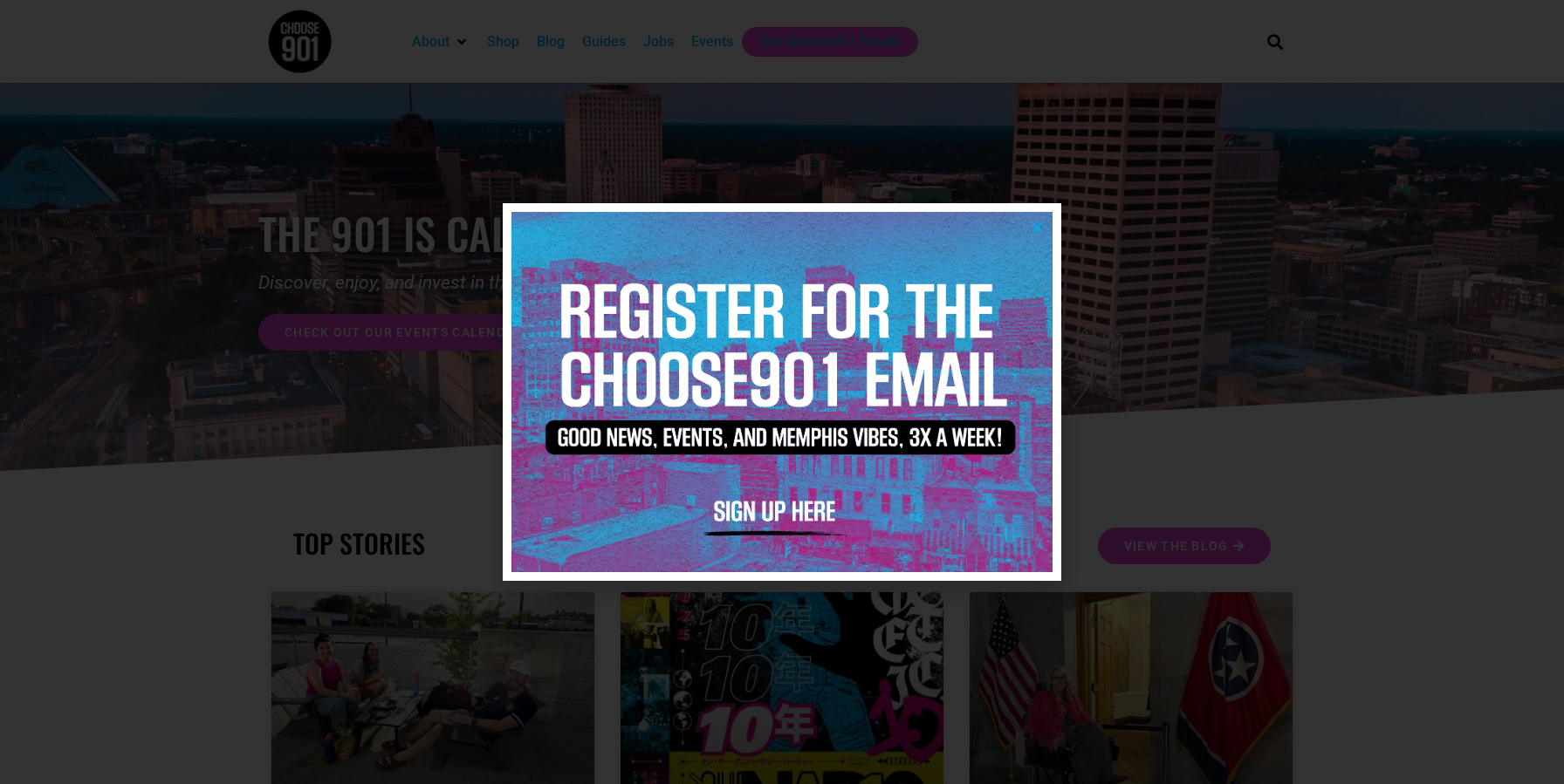
click at [1037, 225] on icon "Close" at bounding box center [1037, 227] width 13 height 13
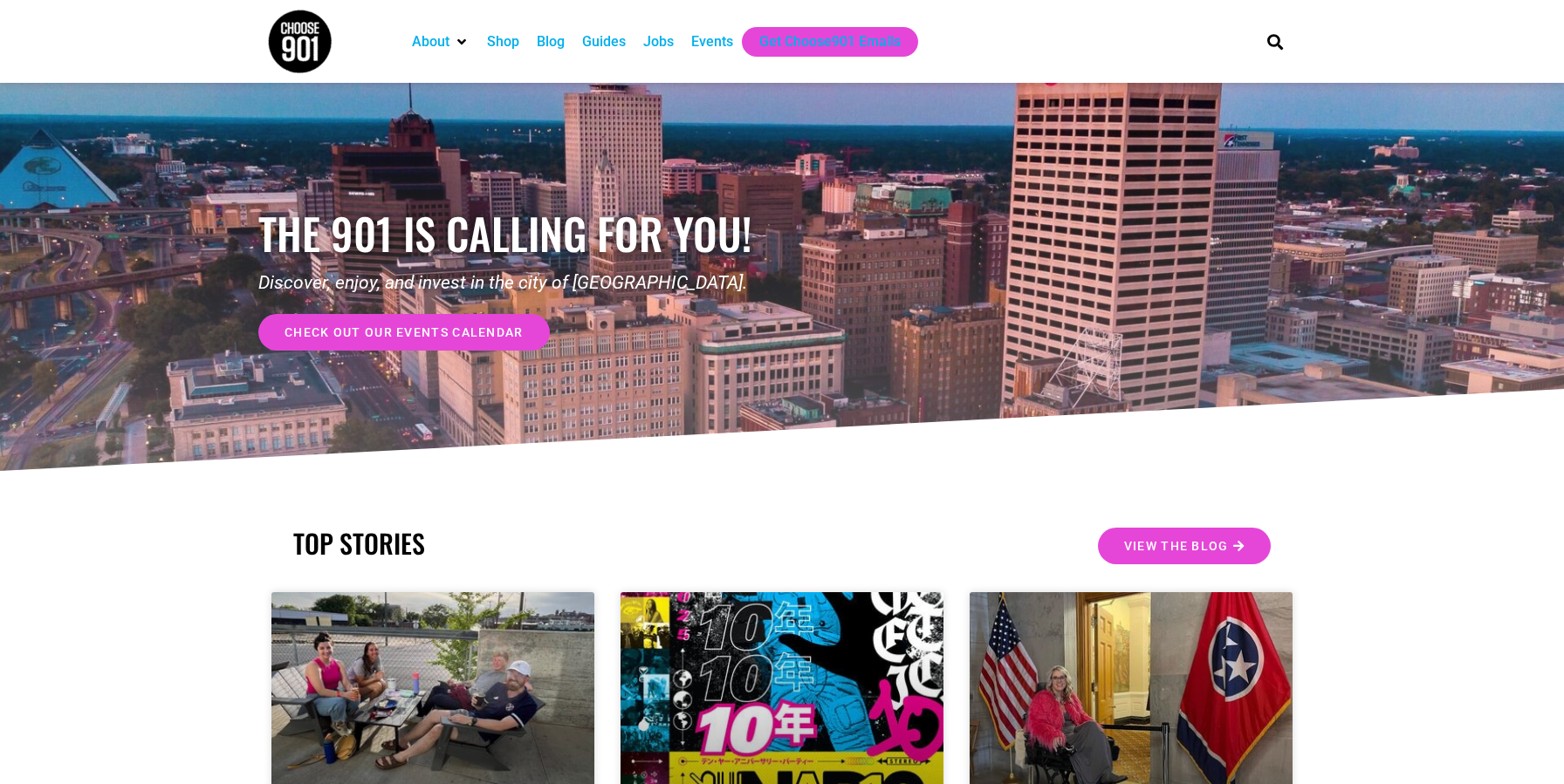
click at [716, 40] on div "Events" at bounding box center [712, 41] width 42 height 21
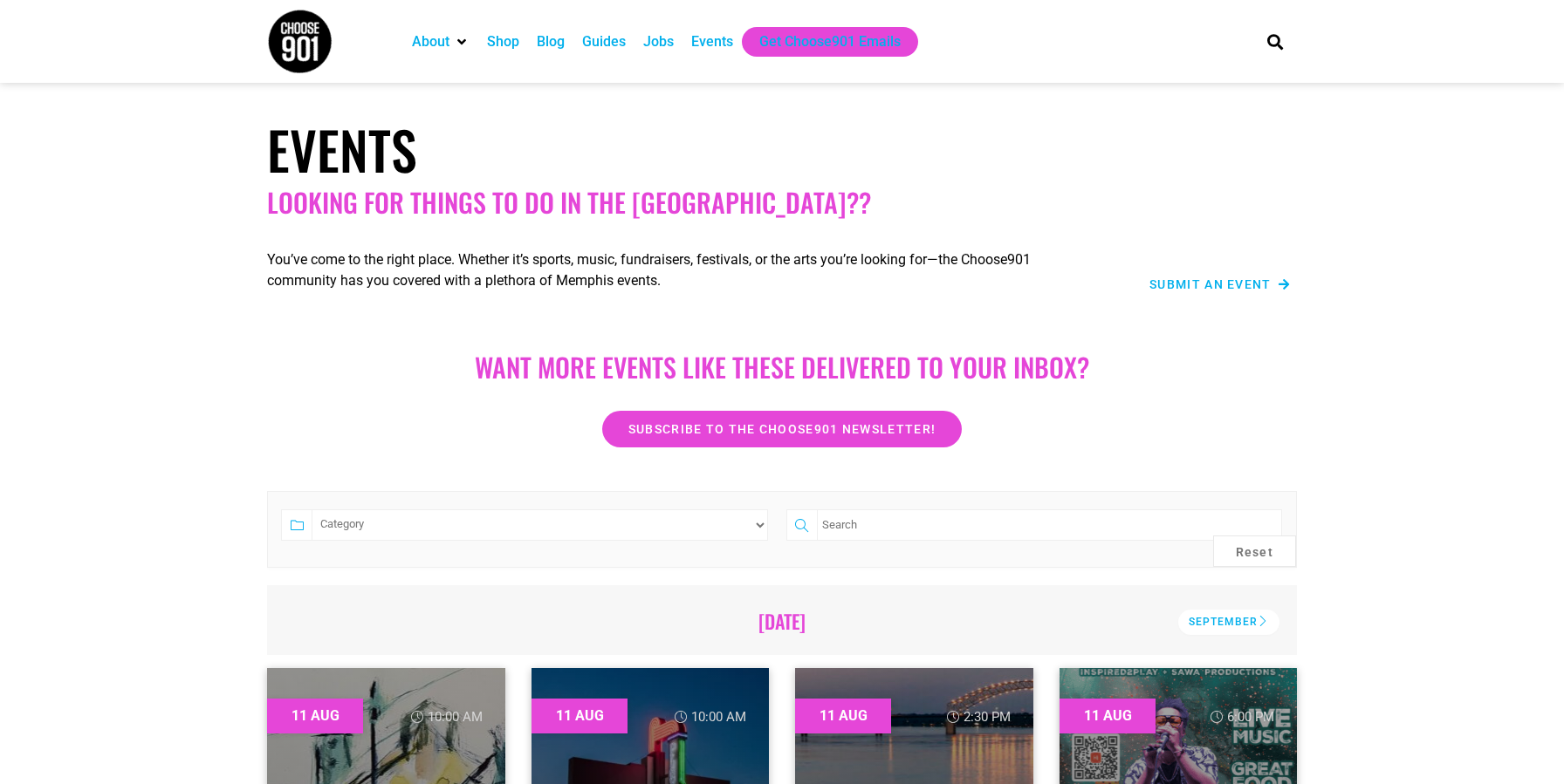
click at [1209, 286] on span "Submit an Event" at bounding box center [1210, 283] width 122 height 12
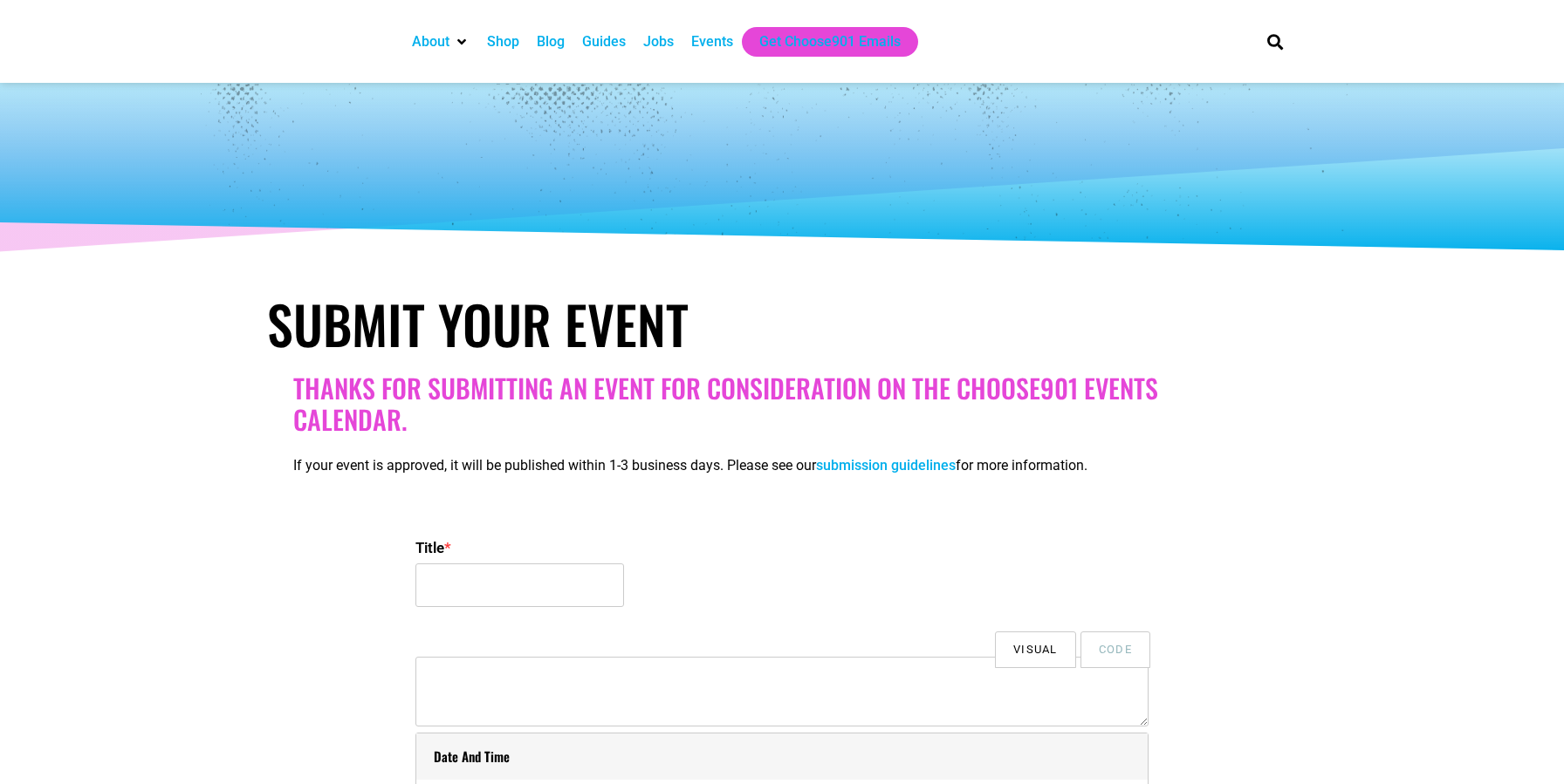
select select
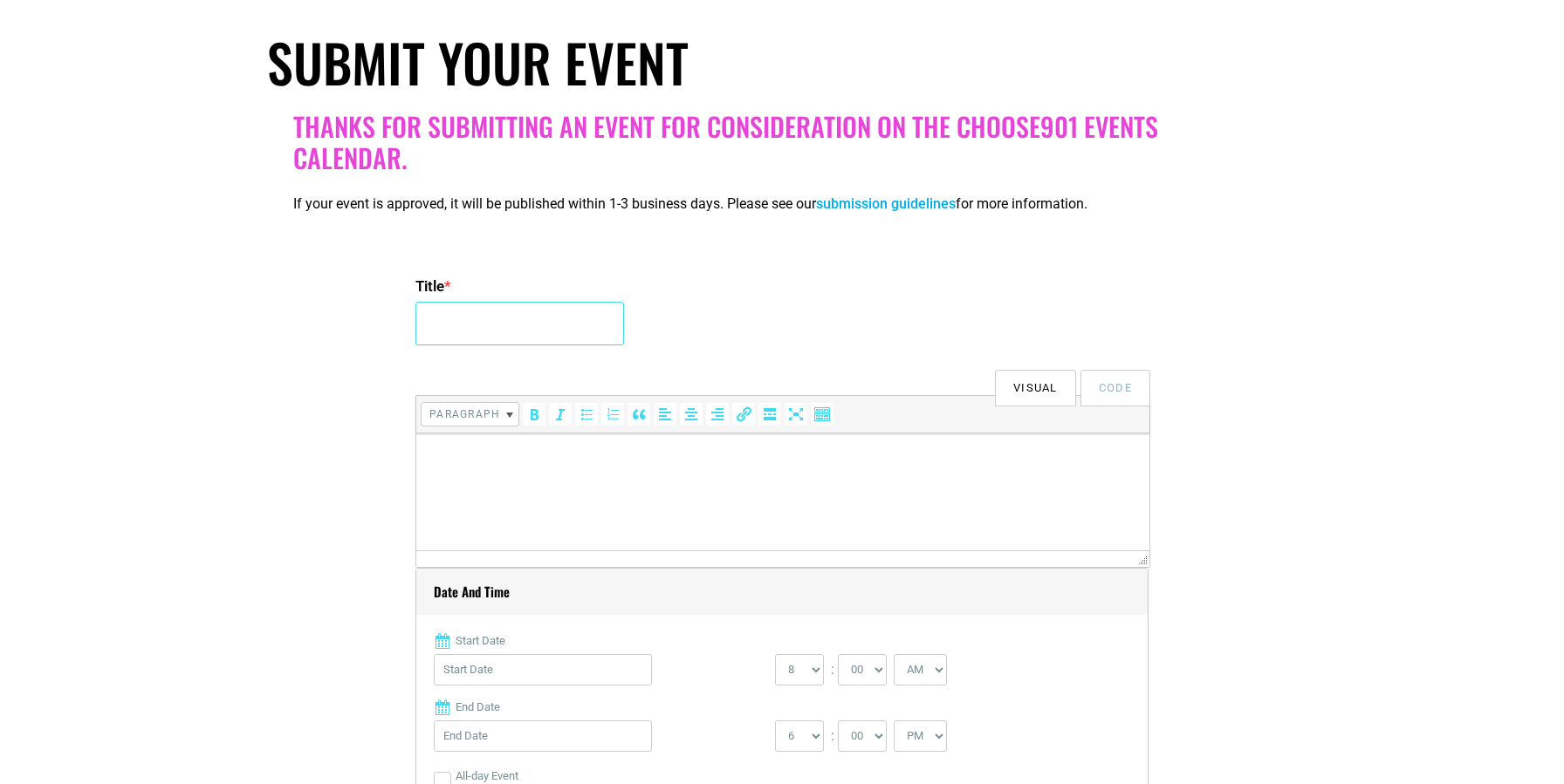
click at [462, 319] on input "Title *" at bounding box center [519, 324] width 208 height 44
type input "Our City, Our Story"
click at [486, 457] on p at bounding box center [782, 458] width 715 height 21
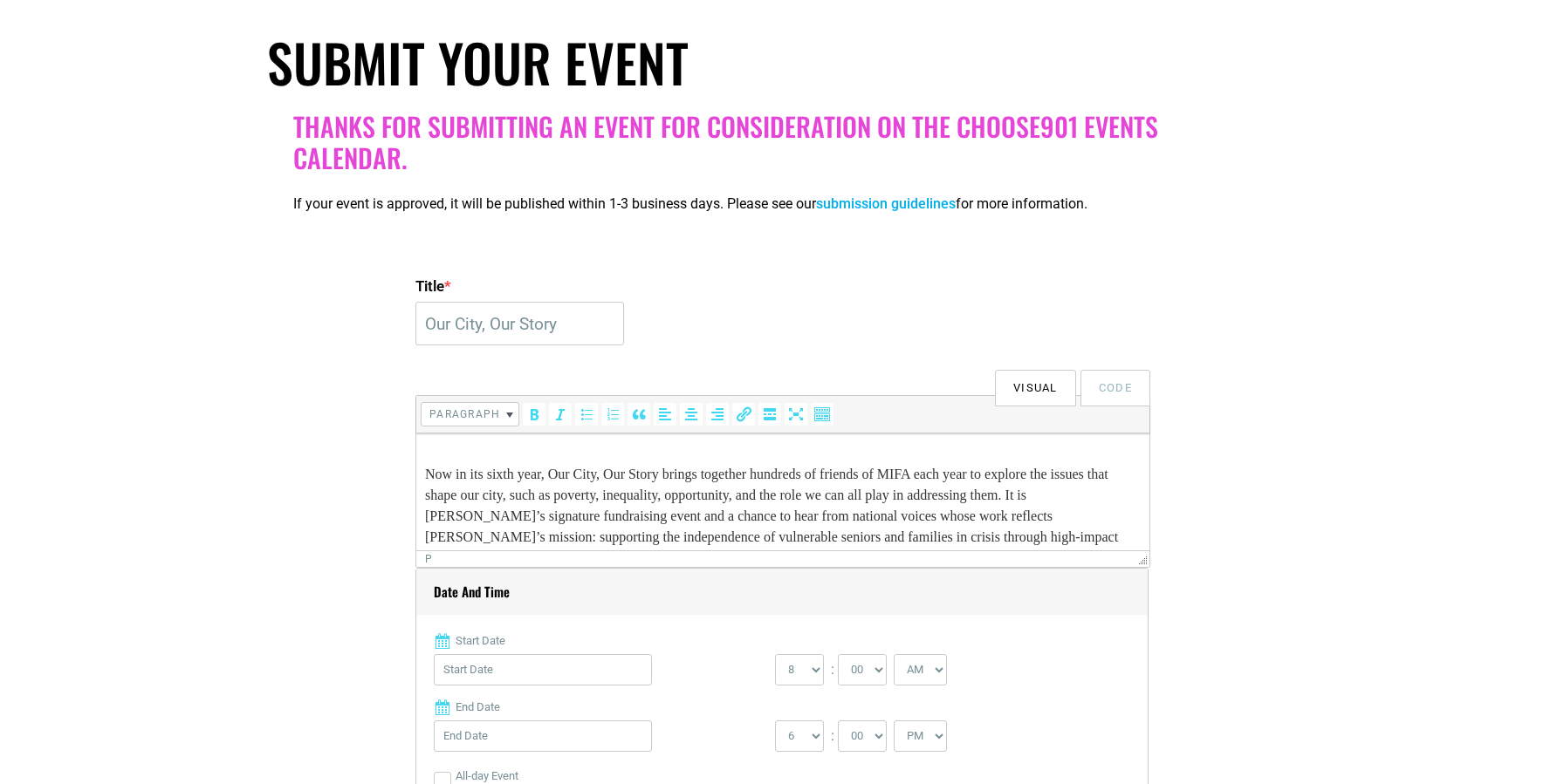
scroll to position [119, 0]
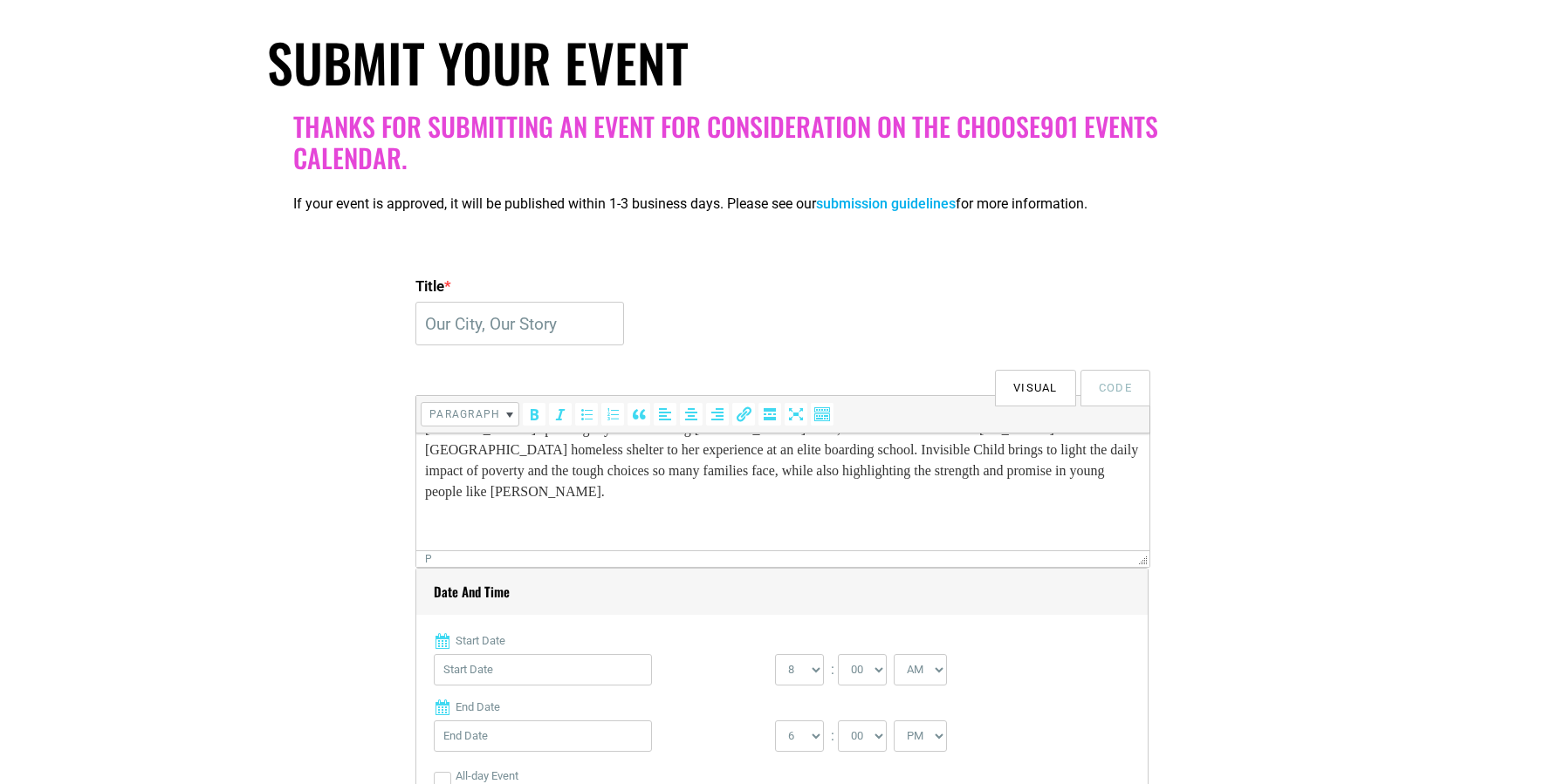
click at [485, 516] on p at bounding box center [782, 526] width 715 height 21
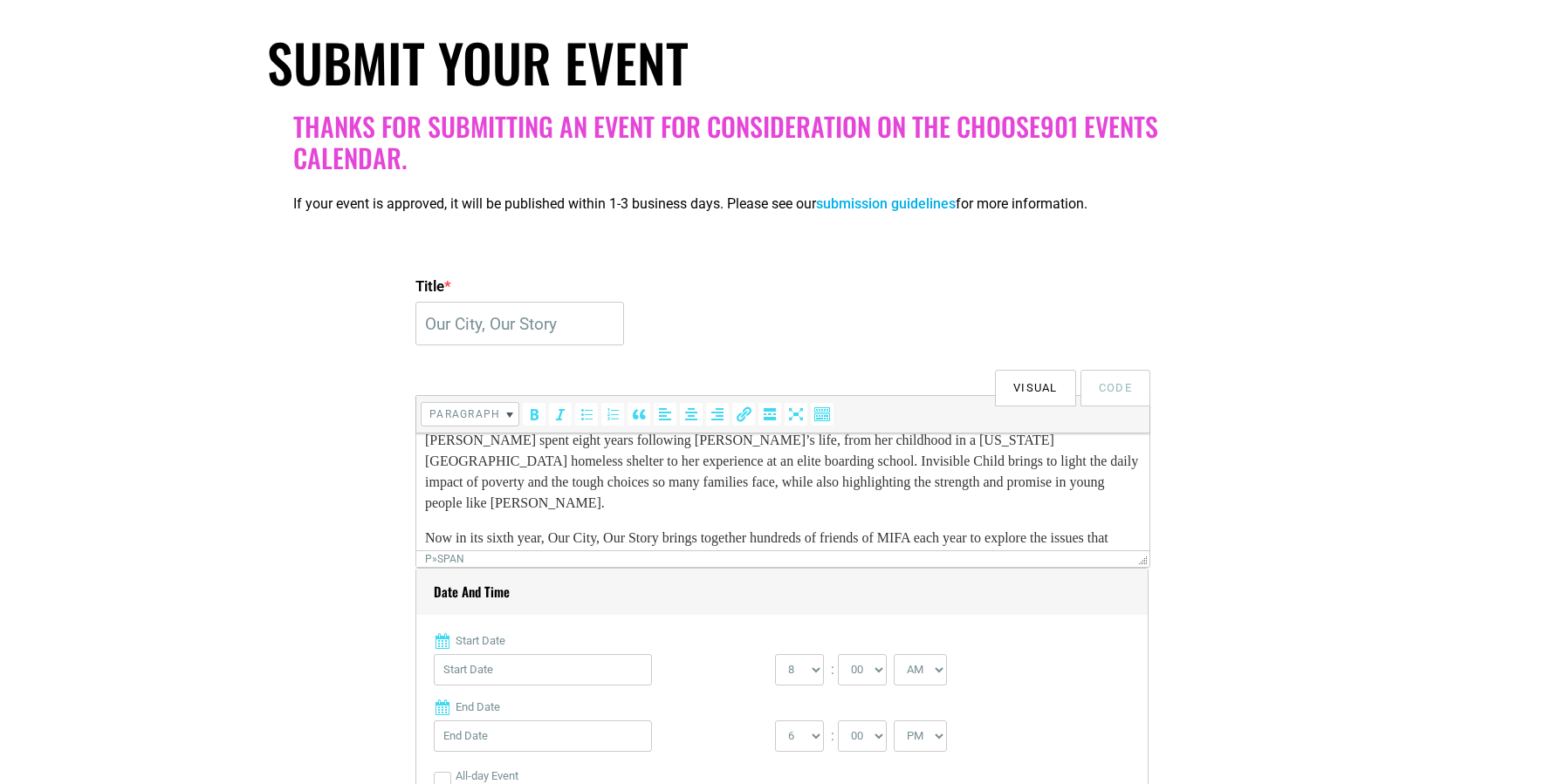
scroll to position [32, 0]
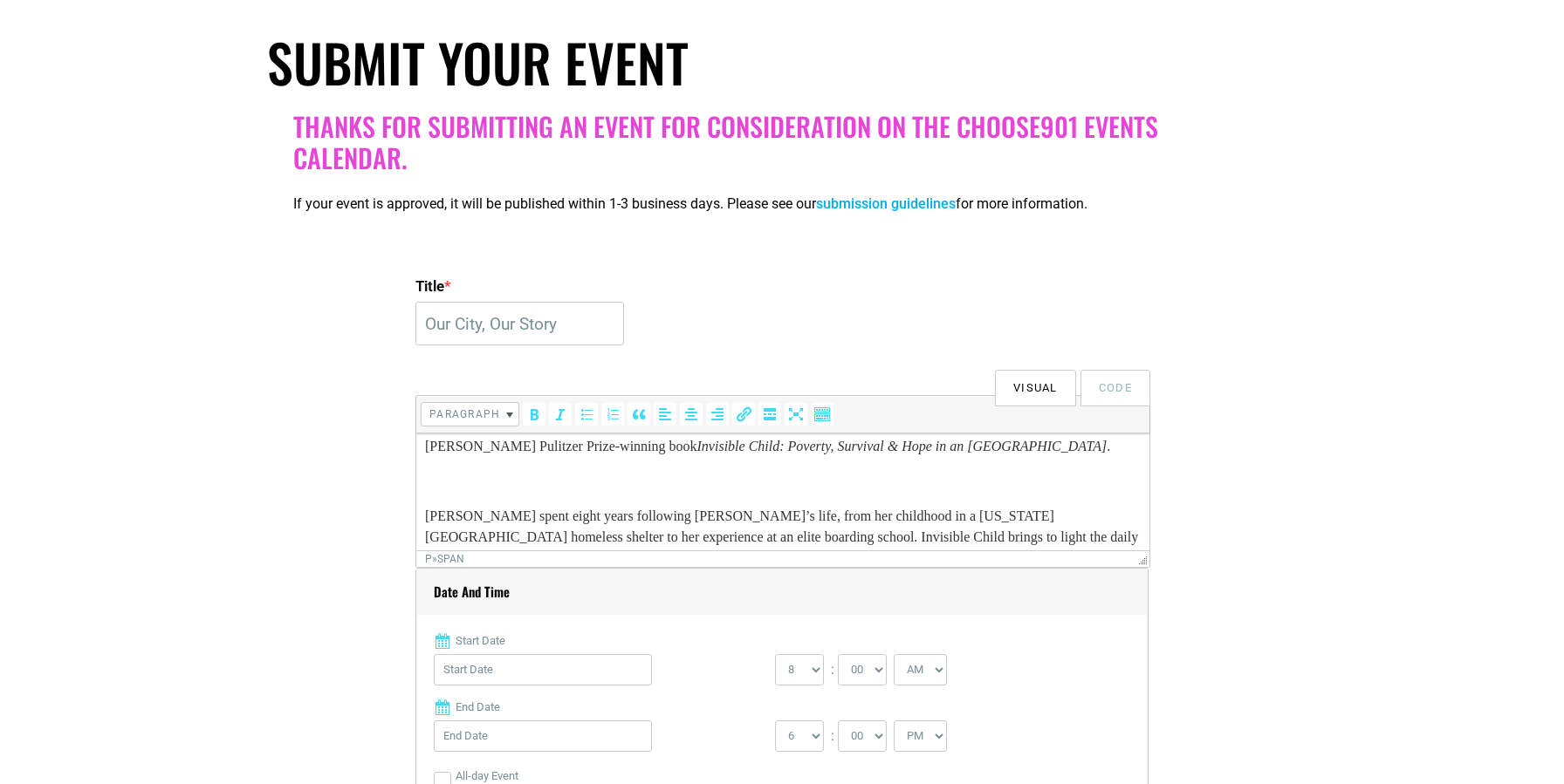
click at [453, 493] on body "MIFA welcomes acclaimed journalist [PERSON_NAME] and [PERSON_NAME], the [PERSON…" at bounding box center [782, 562] width 715 height 293
click at [452, 484] on p at bounding box center [782, 481] width 715 height 21
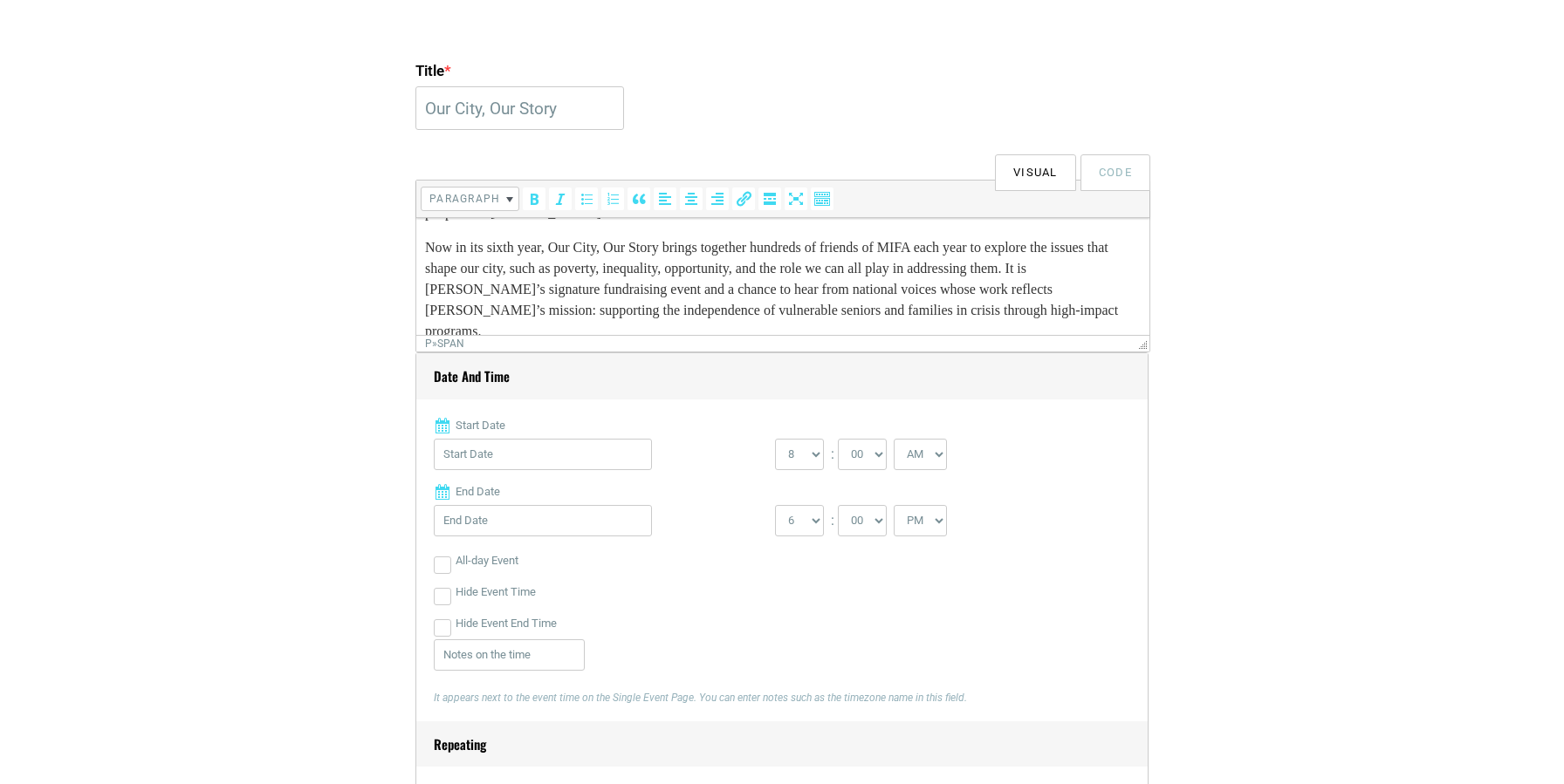
scroll to position [524, 0]
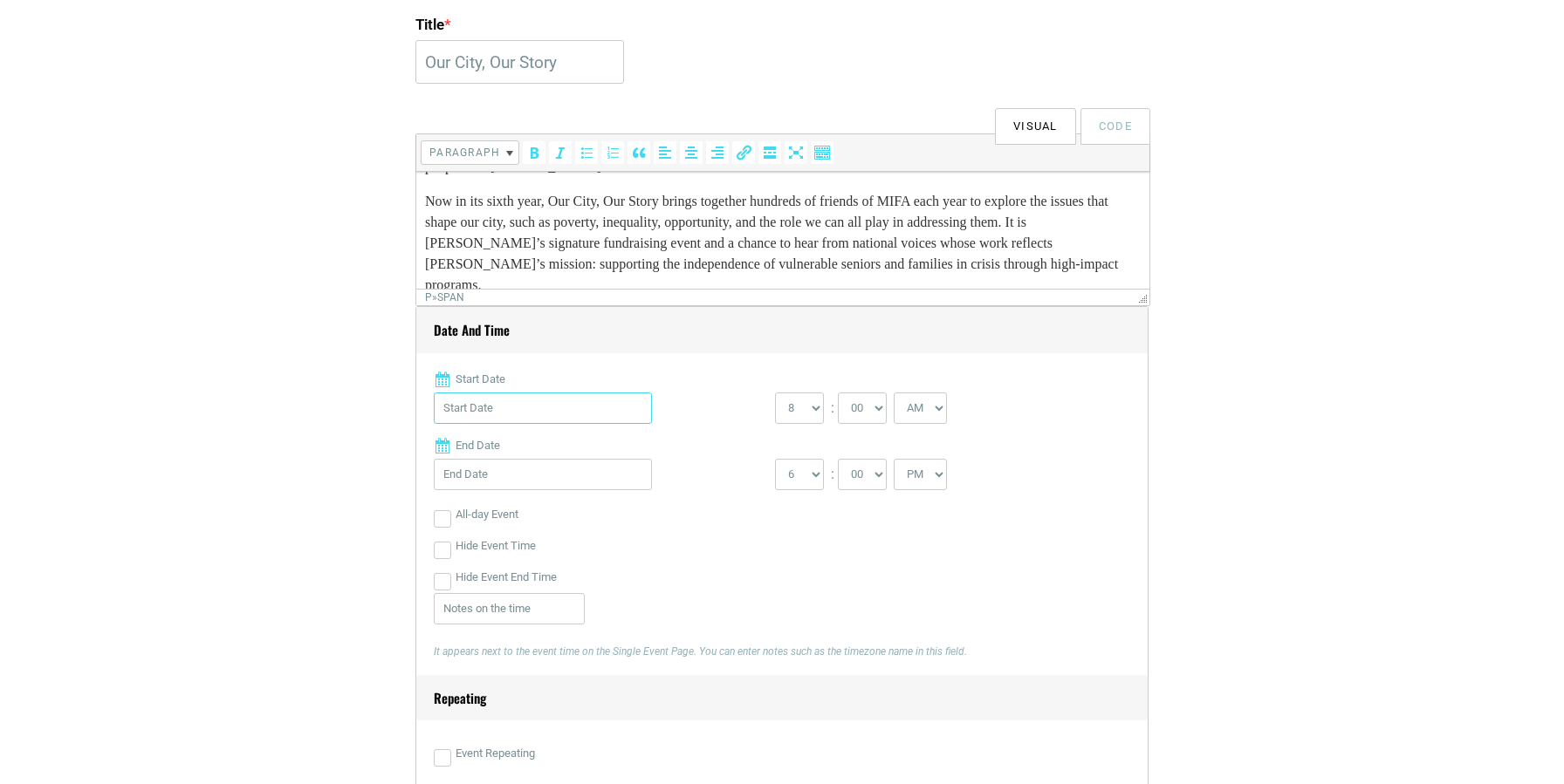
click at [504, 421] on input "Start Date" at bounding box center [543, 408] width 218 height 31
click at [569, 475] on select "2022 2023 2024 2025 2026 2027 2028 2029 2030" at bounding box center [538, 486] width 61 height 23
click at [539, 475] on select "2022 2023 2024 2025 2026 2027 2028 2029 2030" at bounding box center [538, 486] width 61 height 23
click at [616, 447] on link "Next" at bounding box center [620, 453] width 27 height 27
click at [541, 598] on link "18" at bounding box center [539, 611] width 27 height 27
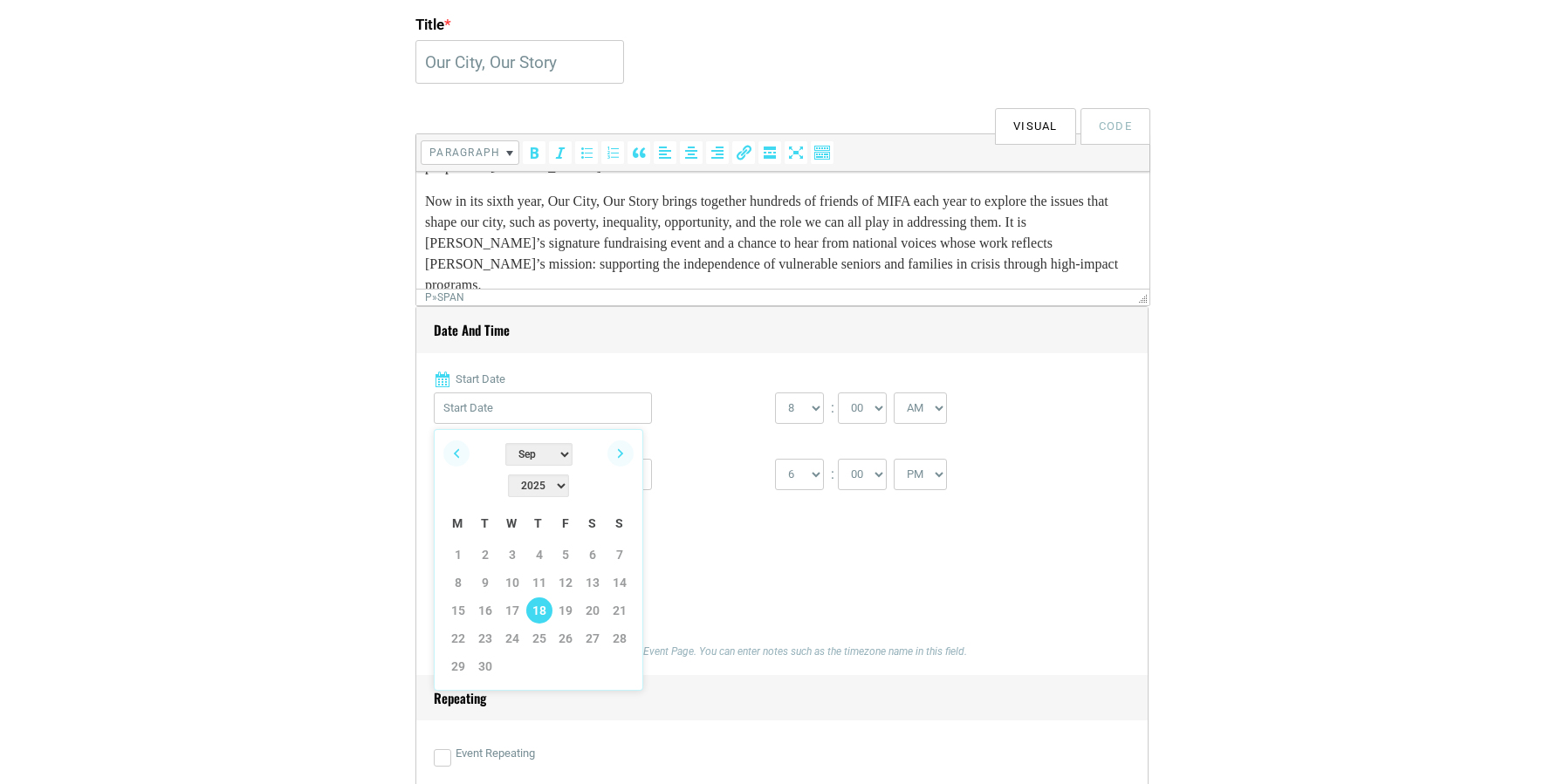
type input "[DATE]"
click at [815, 410] on select "0 1 2 3 4 5 6 7 8 9 10 11 12" at bounding box center [799, 408] width 49 height 31
select select "11"
click at [775, 393] on select "0 1 2 3 4 5 6 7 8 9 10 11 12" at bounding box center [799, 408] width 49 height 31
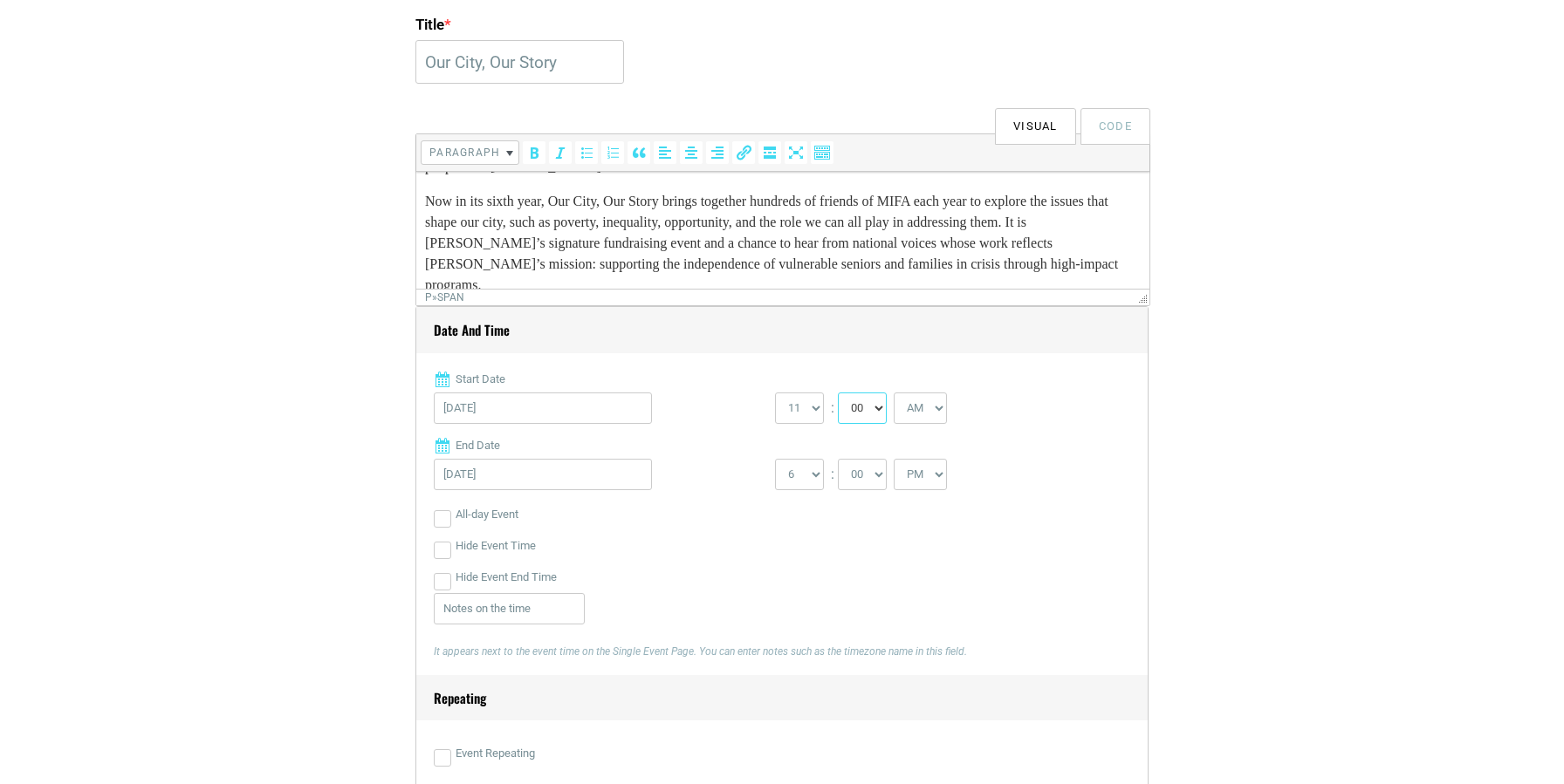
click at [879, 408] on select "00 05 10 15 20 25 30 35 40 45 50 55" at bounding box center [861, 408] width 49 height 31
select select "45"
click at [838, 393] on select "00 05 10 15 20 25 30 35 40 45 50 55" at bounding box center [861, 408] width 49 height 31
click at [815, 477] on select "1 2 3 4 5 6 7 8 9 10 11 12" at bounding box center [799, 474] width 49 height 31
select select "1"
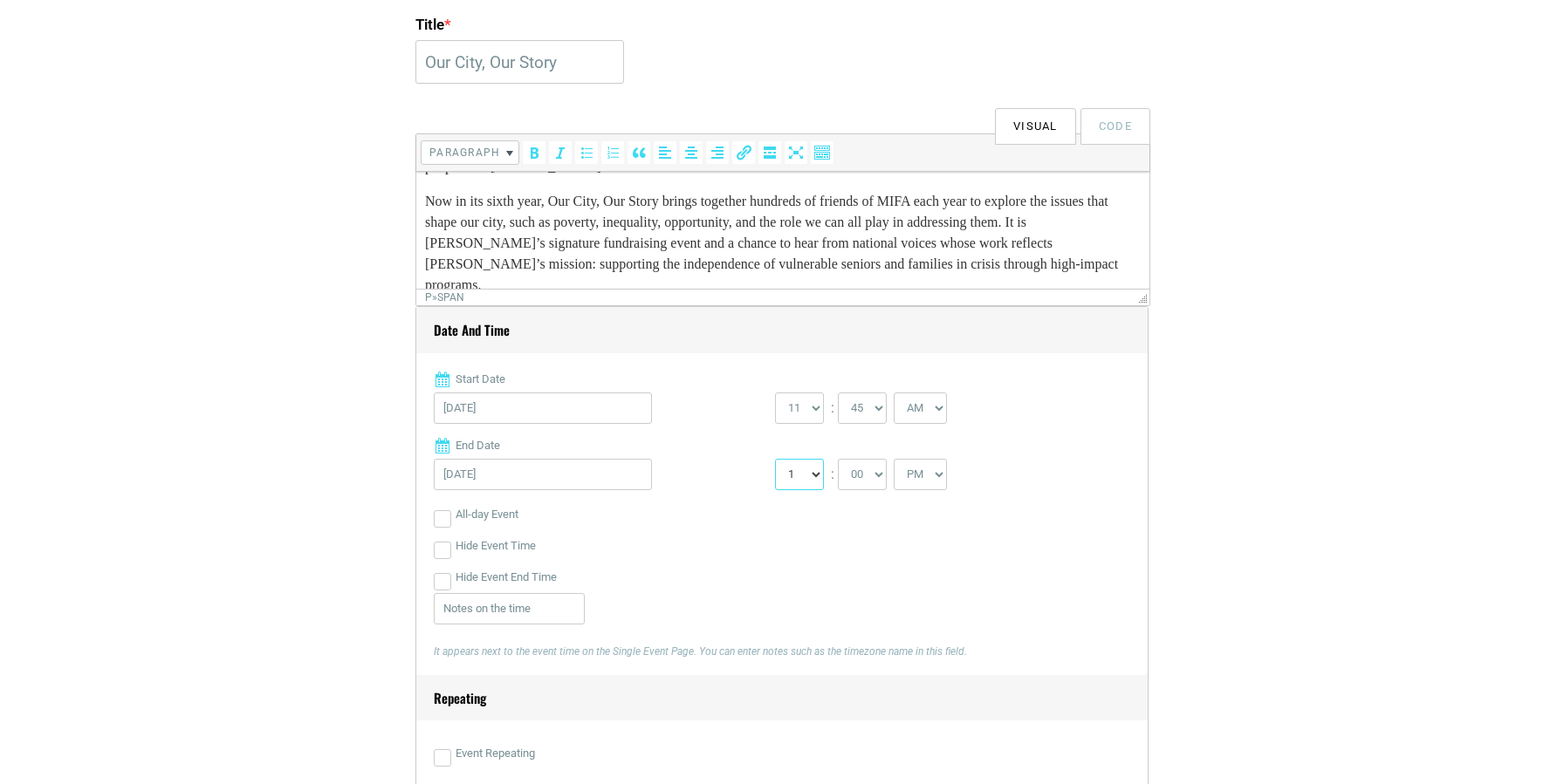
click at [775, 459] on select "1 2 3 4 5 6 7 8 9 10 11 12" at bounding box center [799, 474] width 49 height 31
click at [878, 477] on select "00 05 10 15 20 25 30 35 40 45 50 55" at bounding box center [861, 474] width 49 height 31
select select "15"
click at [838, 459] on select "00 05 10 15 20 25 30 35 40 45 50 55" at bounding box center [861, 474] width 49 height 31
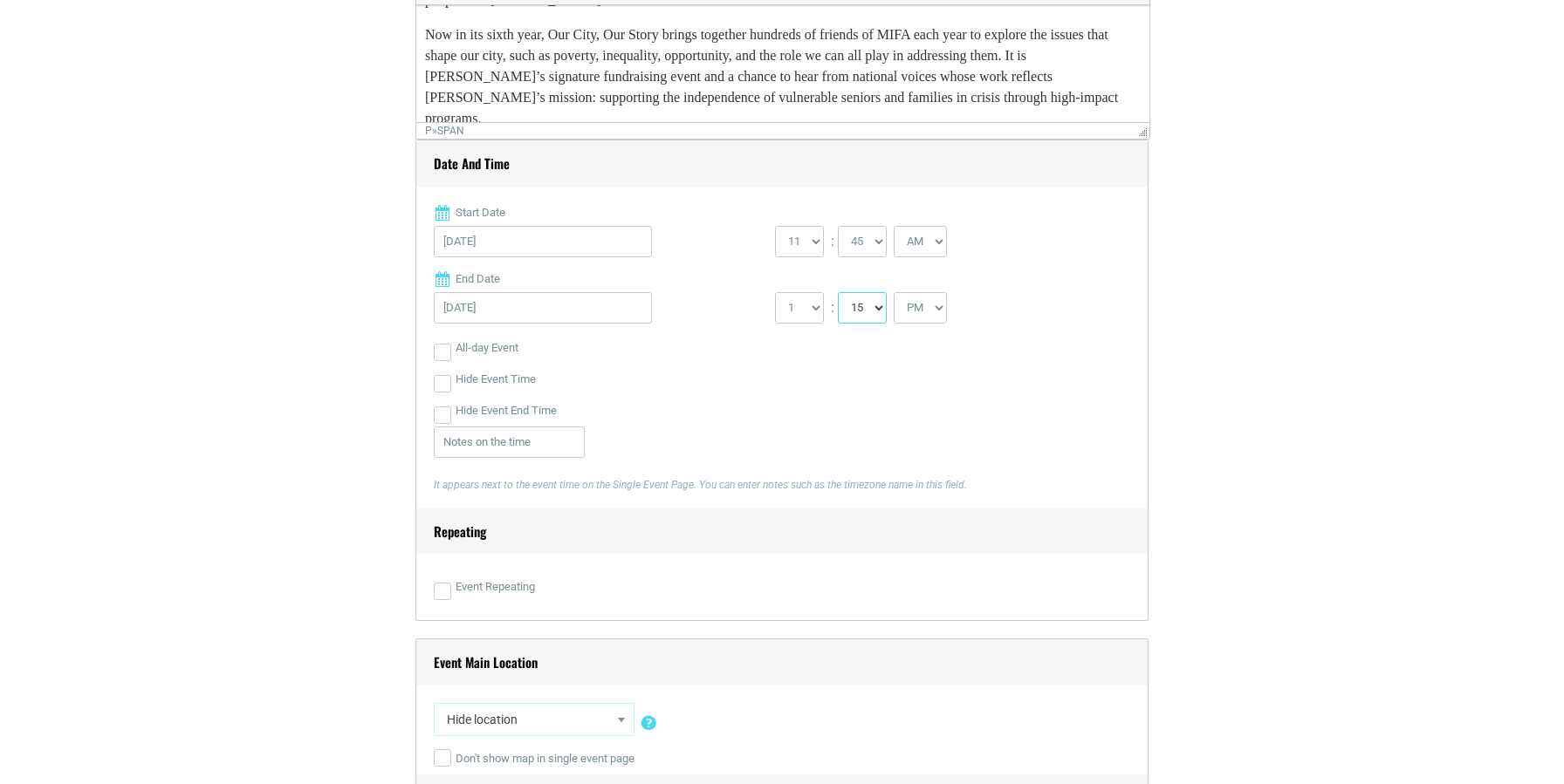
scroll to position [698, 0]
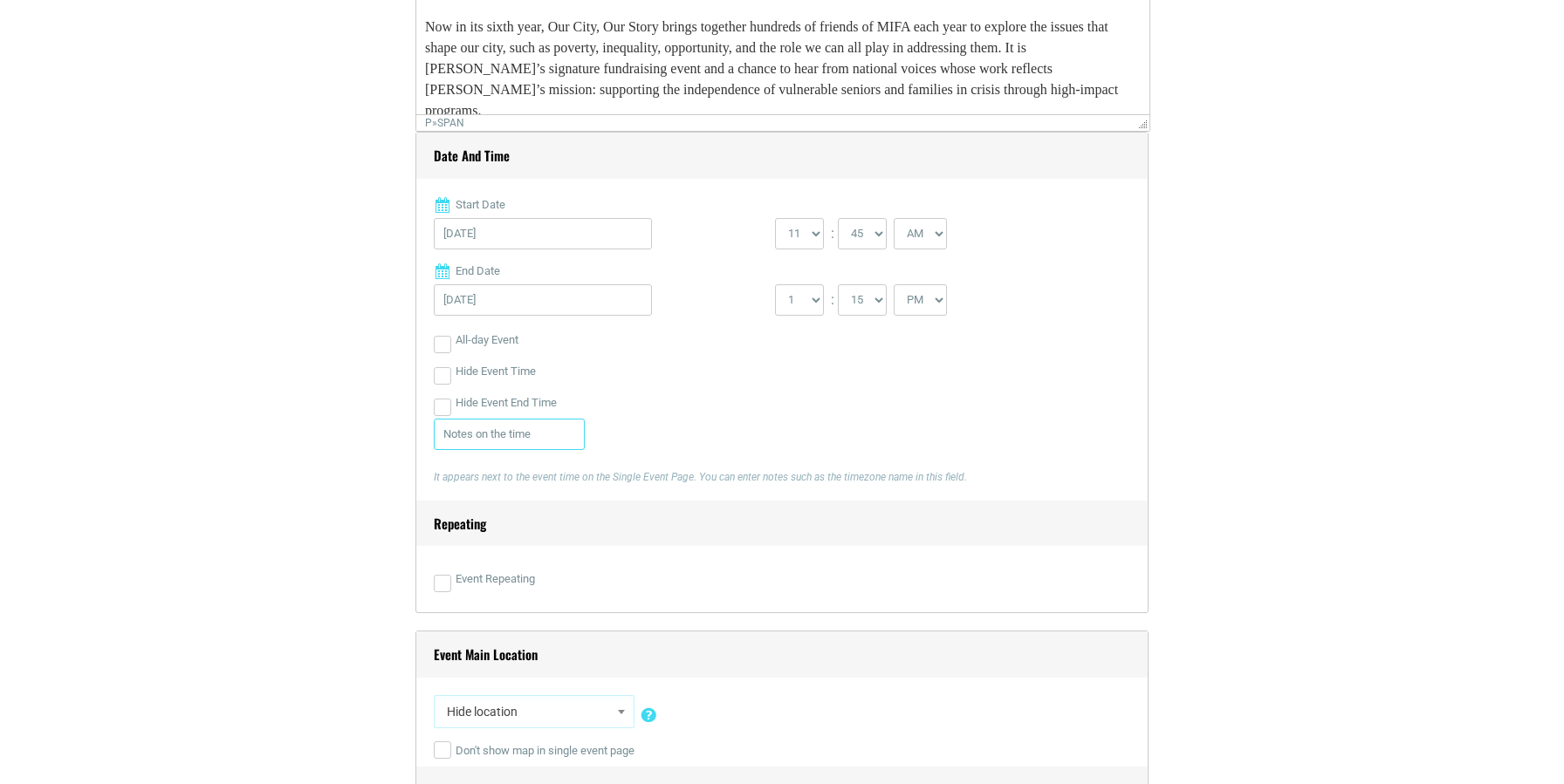
click at [514, 437] on input "text" at bounding box center [509, 435] width 151 height 31
type input "l"
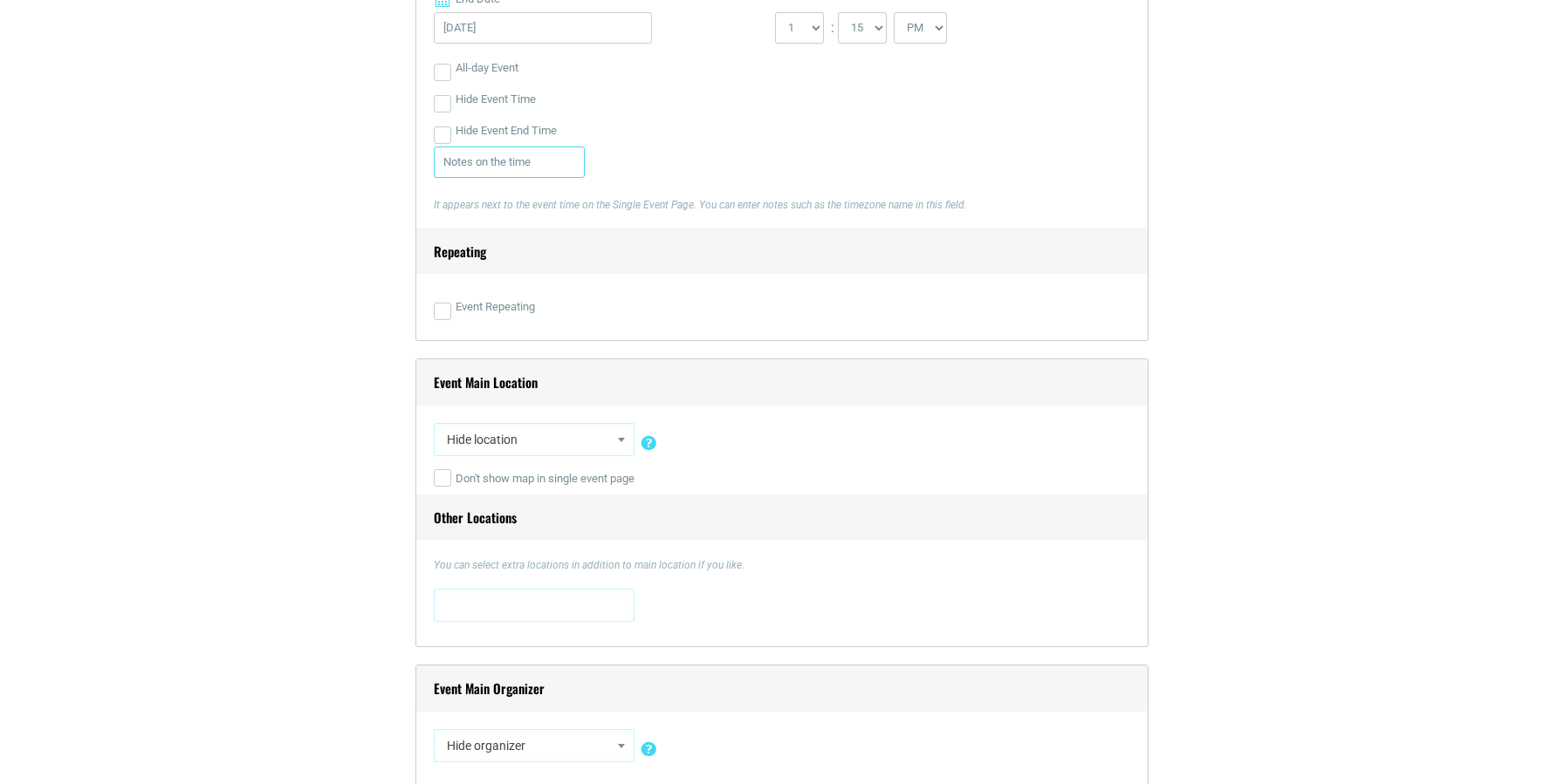
scroll to position [1047, 0]
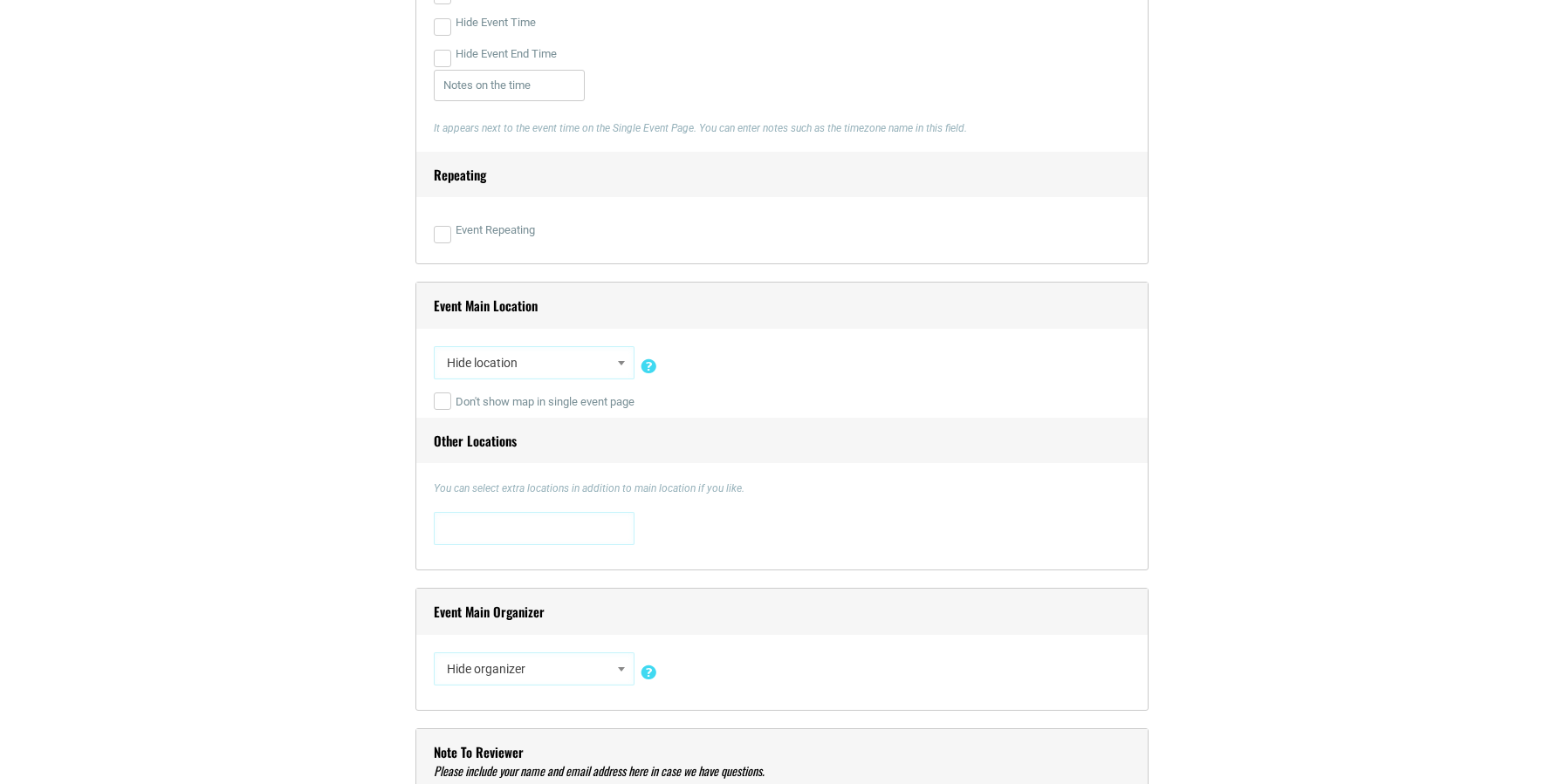
click at [618, 366] on b at bounding box center [622, 363] width 7 height 5
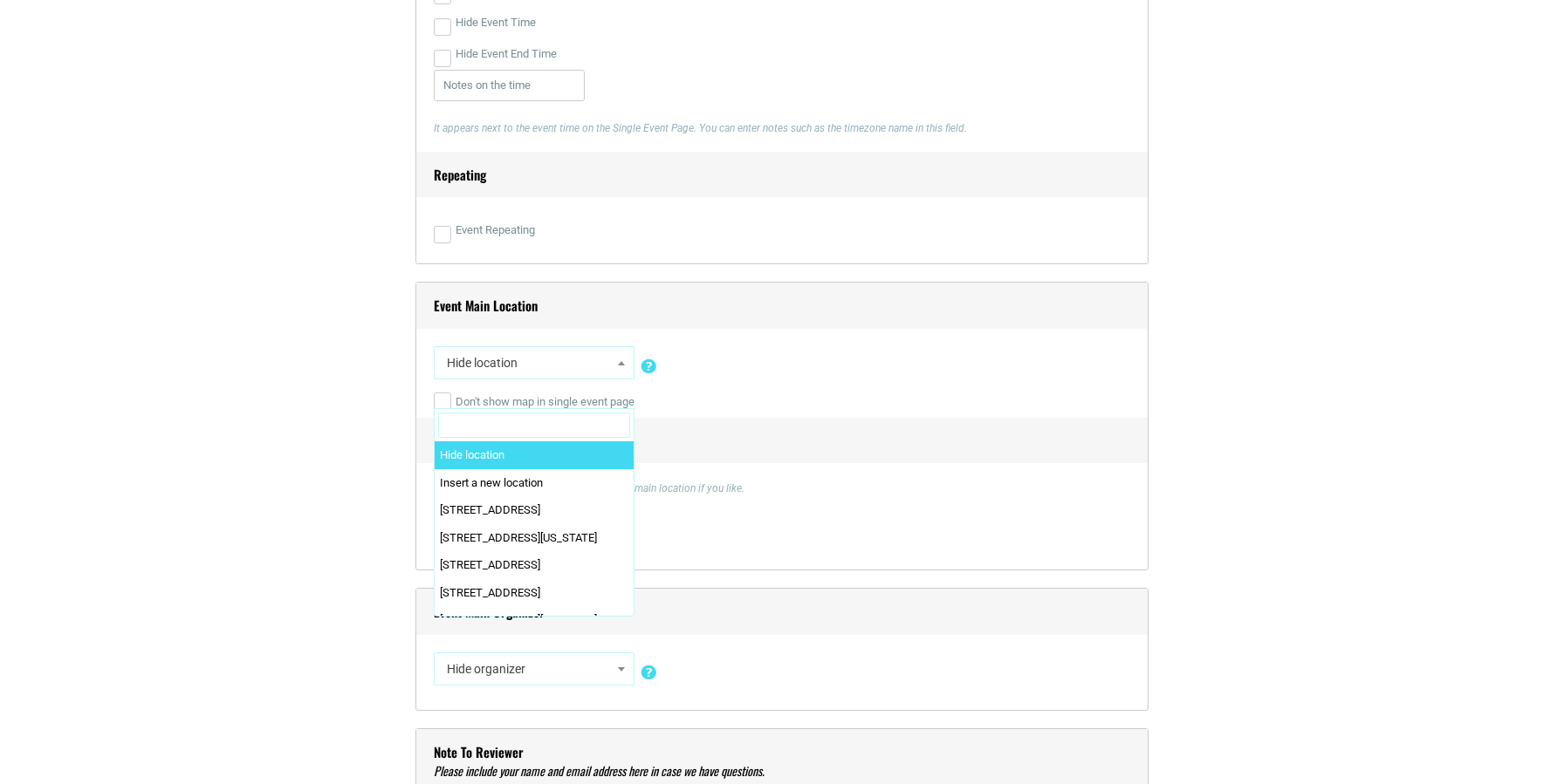
click at [456, 422] on input "Search" at bounding box center [534, 425] width 192 height 27
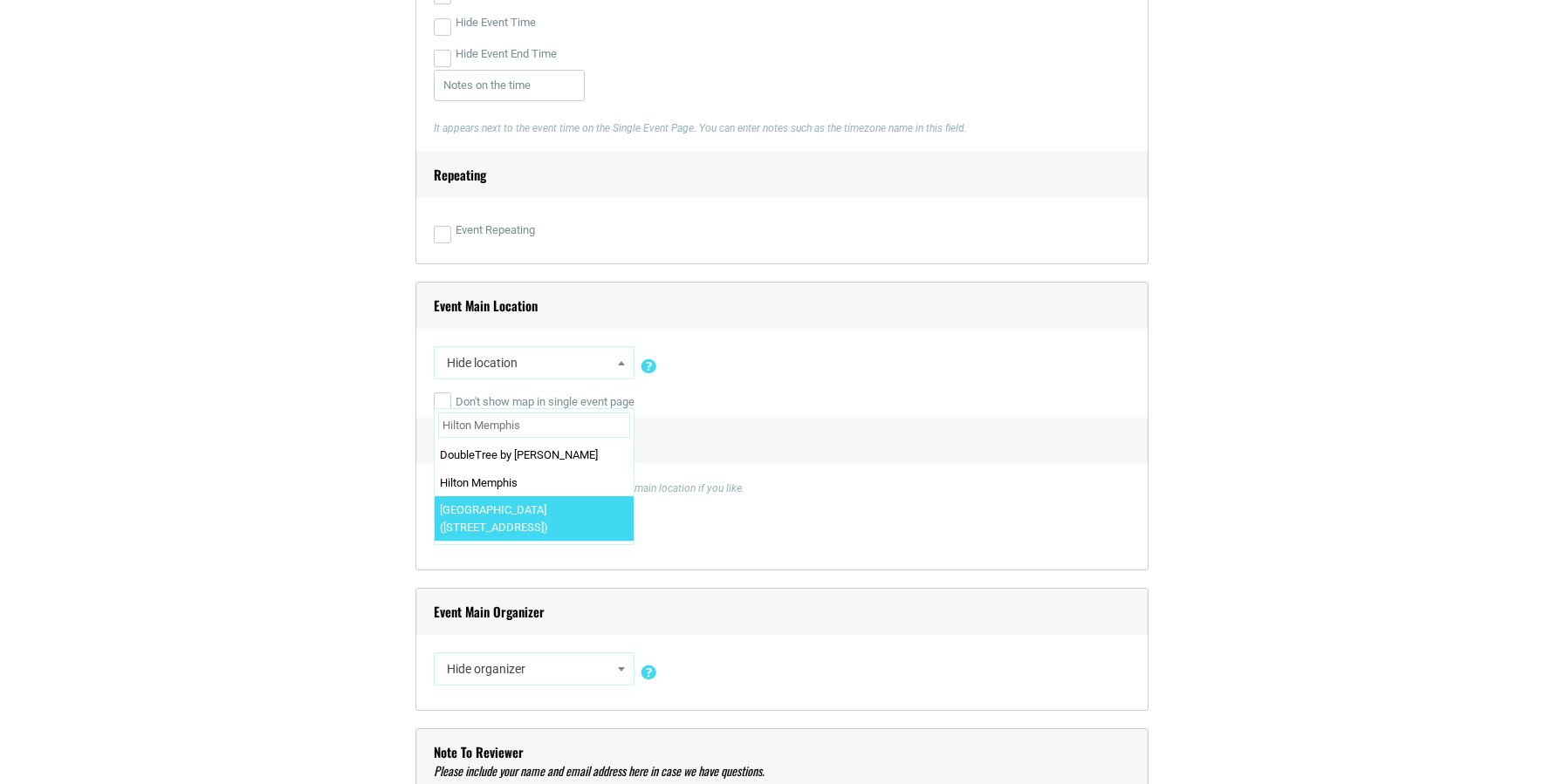
type input "Hilton Memphis"
select select "3860"
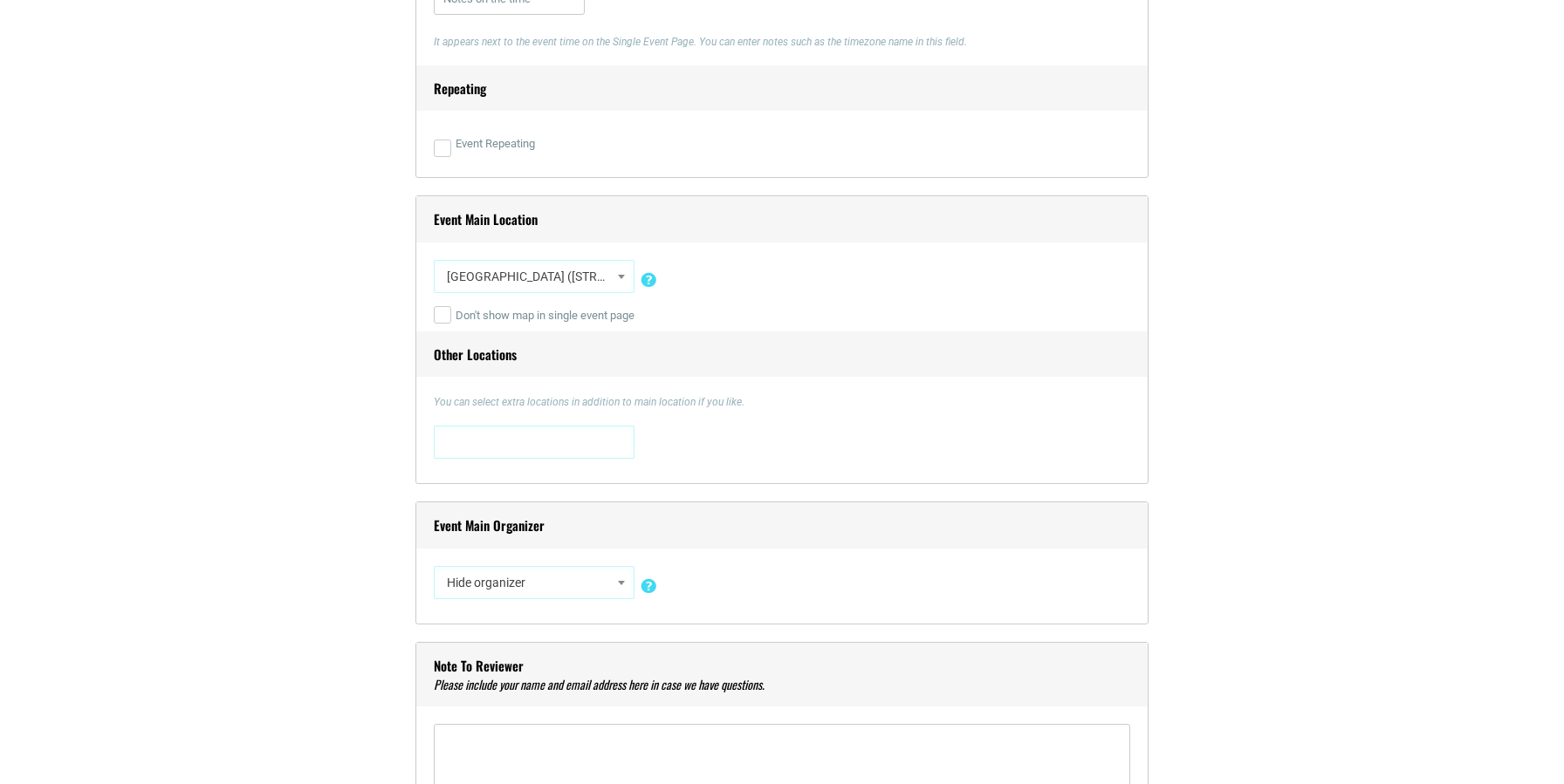
scroll to position [1134, 0]
select select "5427"
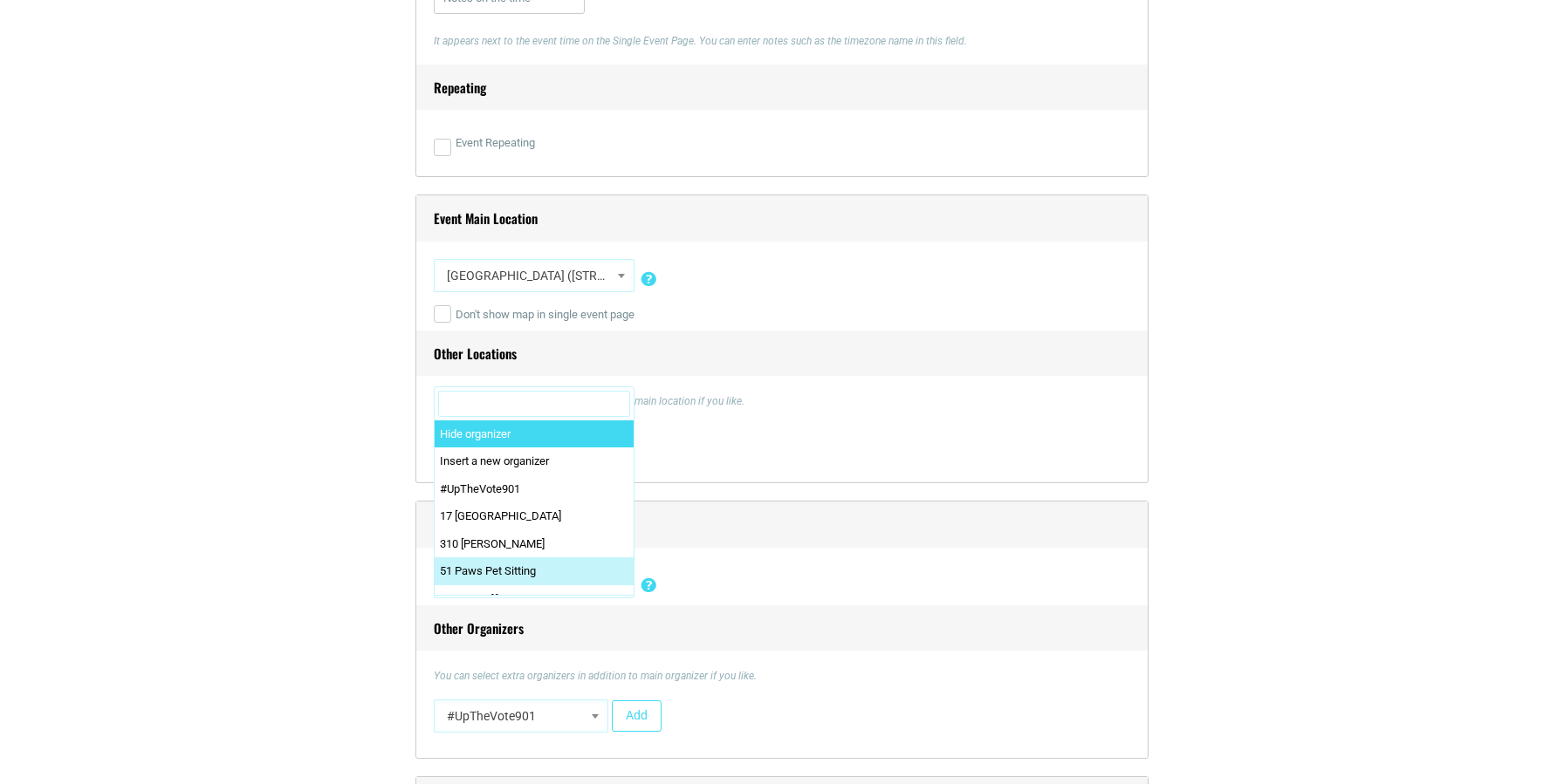
click at [515, 394] on input "Search" at bounding box center [534, 403] width 192 height 27
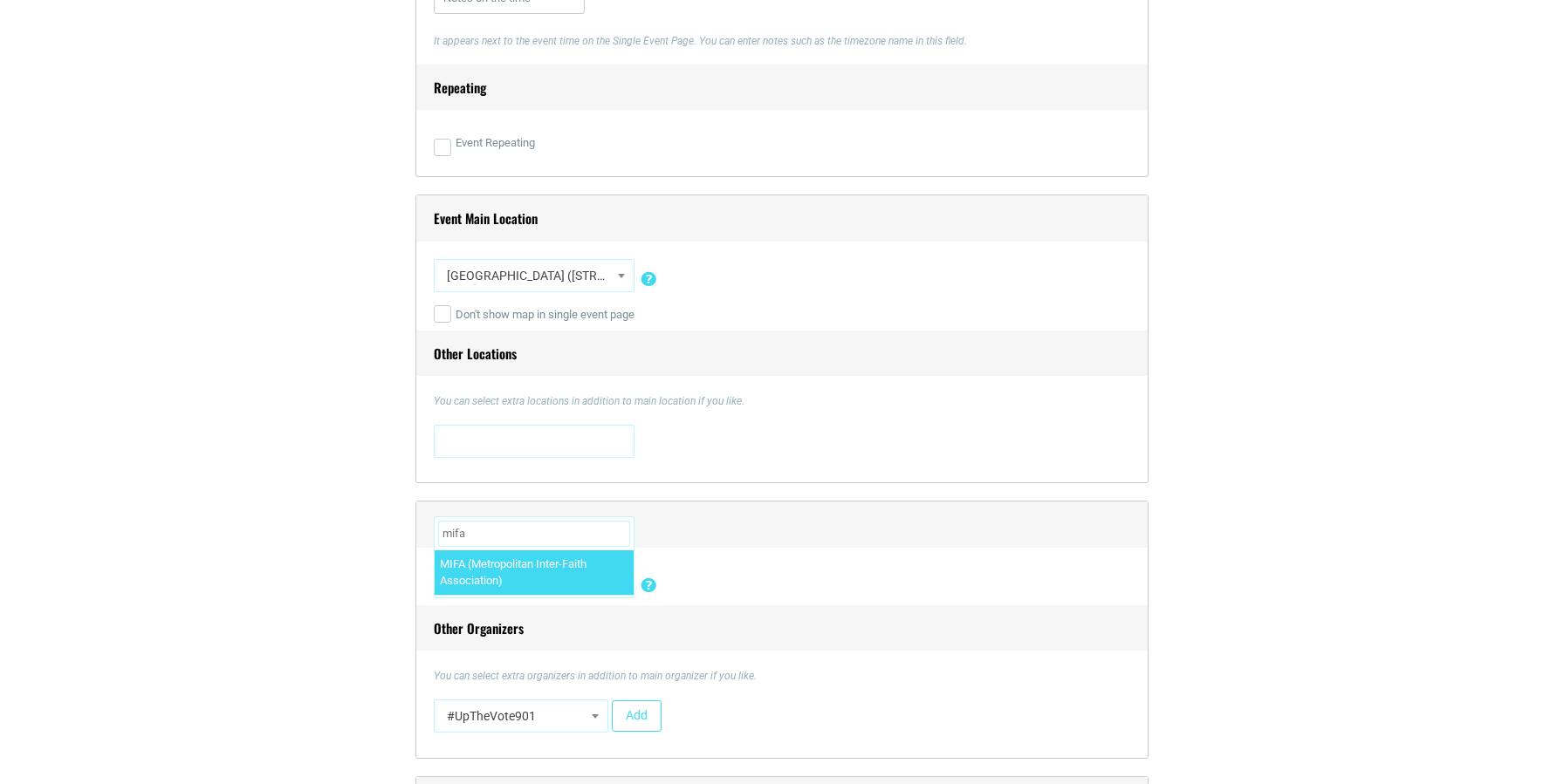
type input "mifa"
select select "2058"
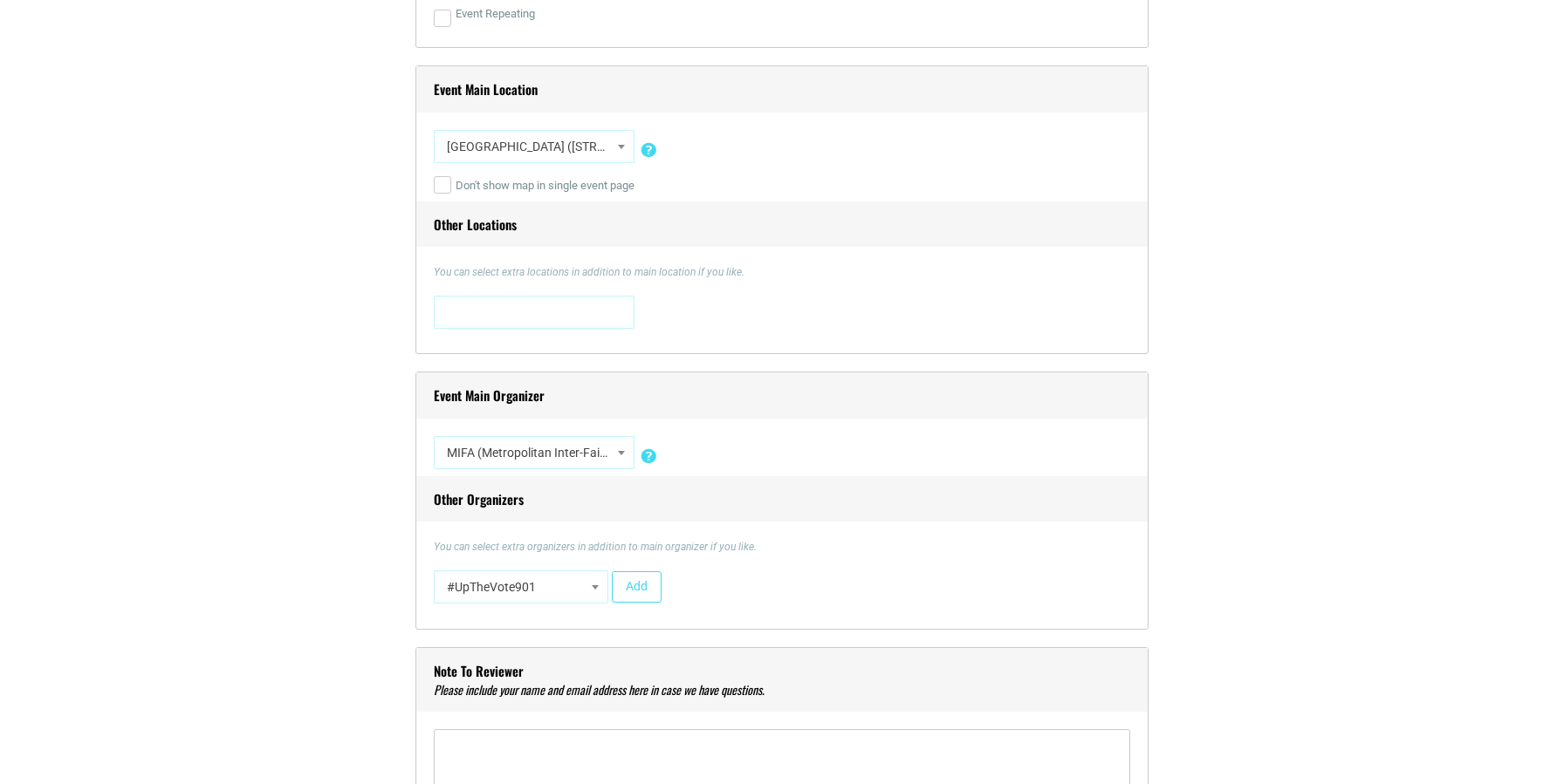
scroll to position [1309, 0]
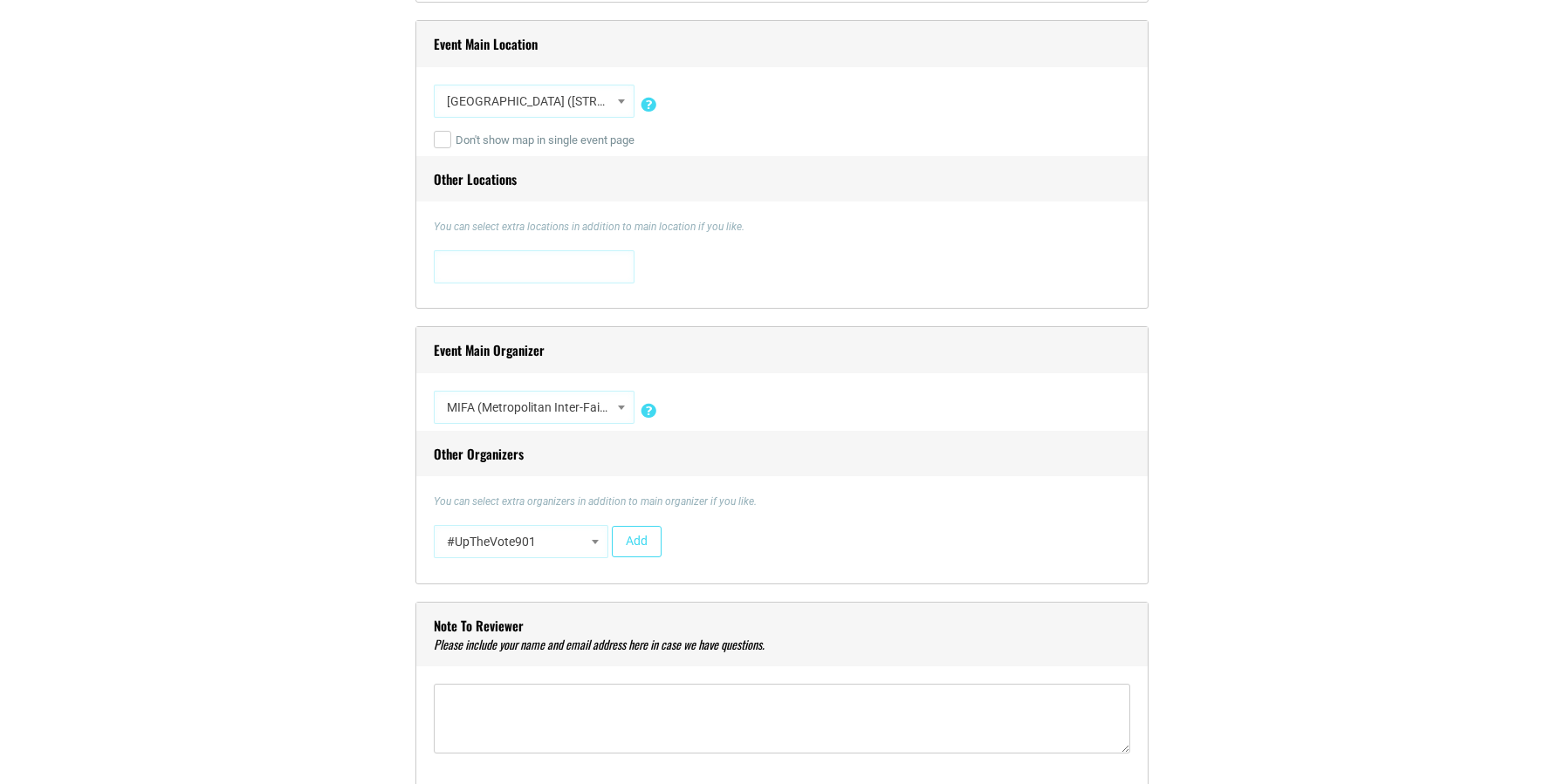
click at [595, 547] on span at bounding box center [594, 541] width 17 height 23
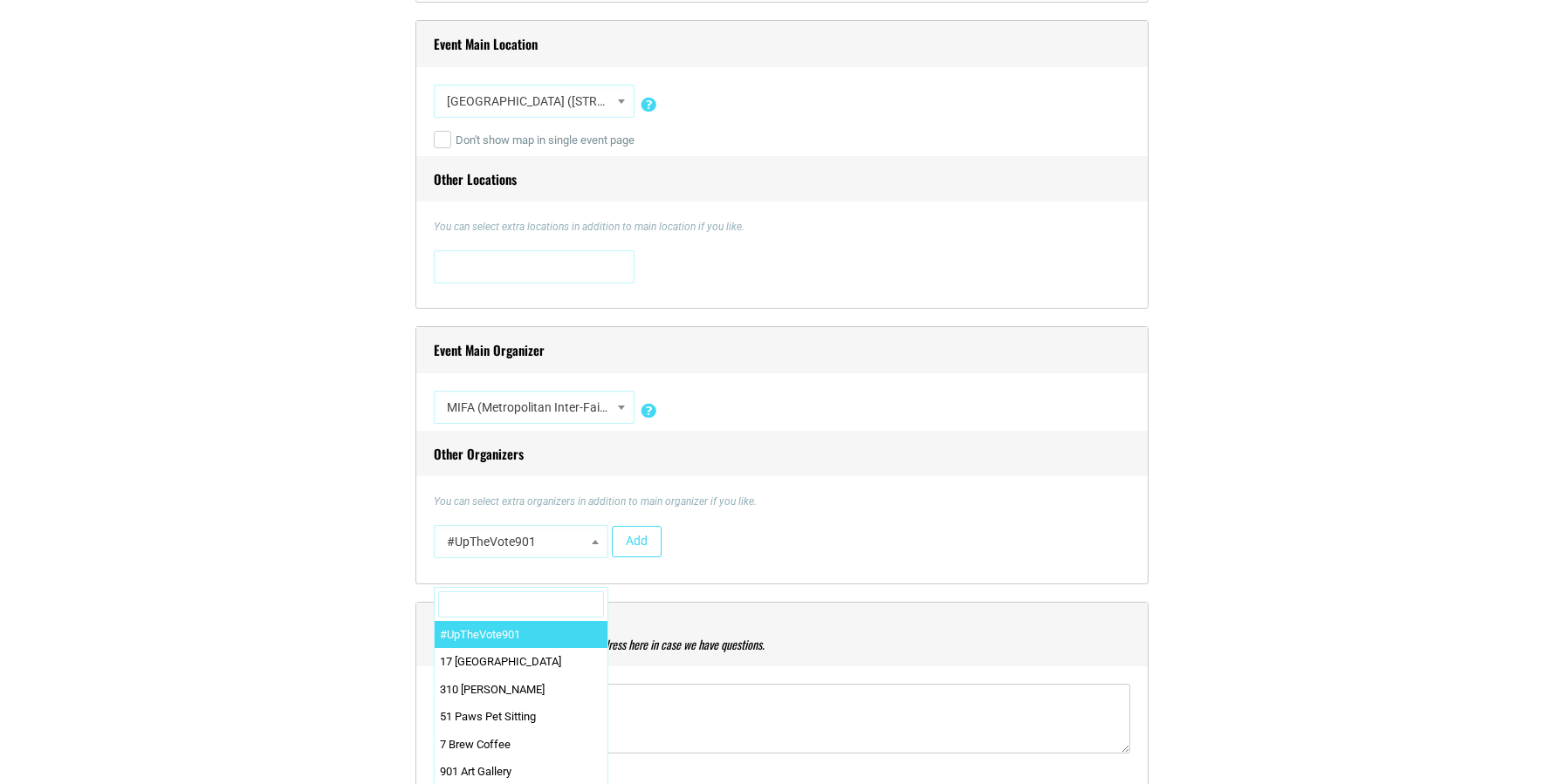
click at [494, 601] on input "Search" at bounding box center [521, 604] width 166 height 27
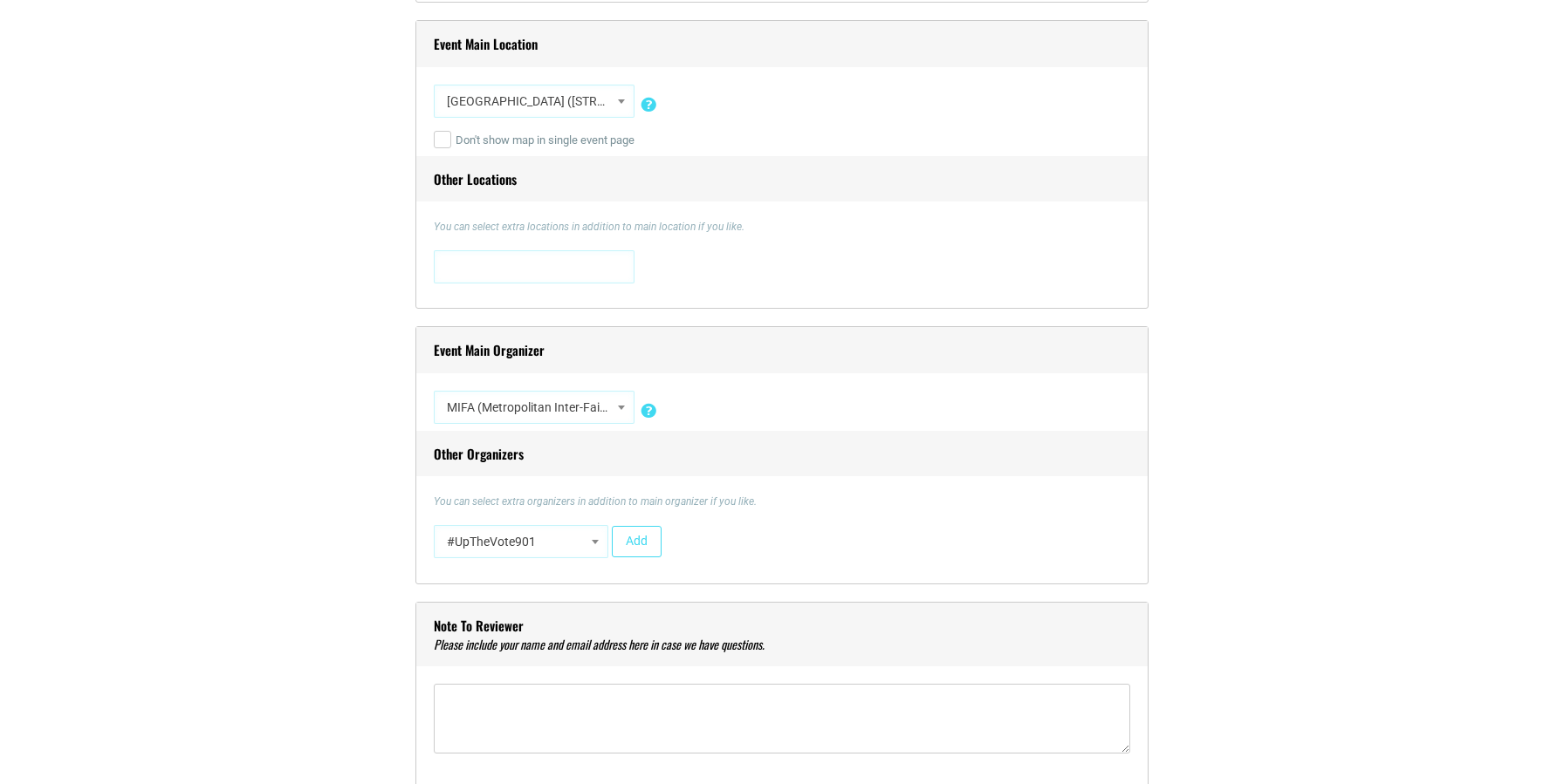
drag, startPoint x: 560, startPoint y: 543, endPoint x: 493, endPoint y: 530, distance: 68.2
click at [493, 530] on span "#UpTheVote901" at bounding box center [520, 542] width 162 height 31
click at [604, 545] on span "#UpTheVote901" at bounding box center [521, 542] width 174 height 33
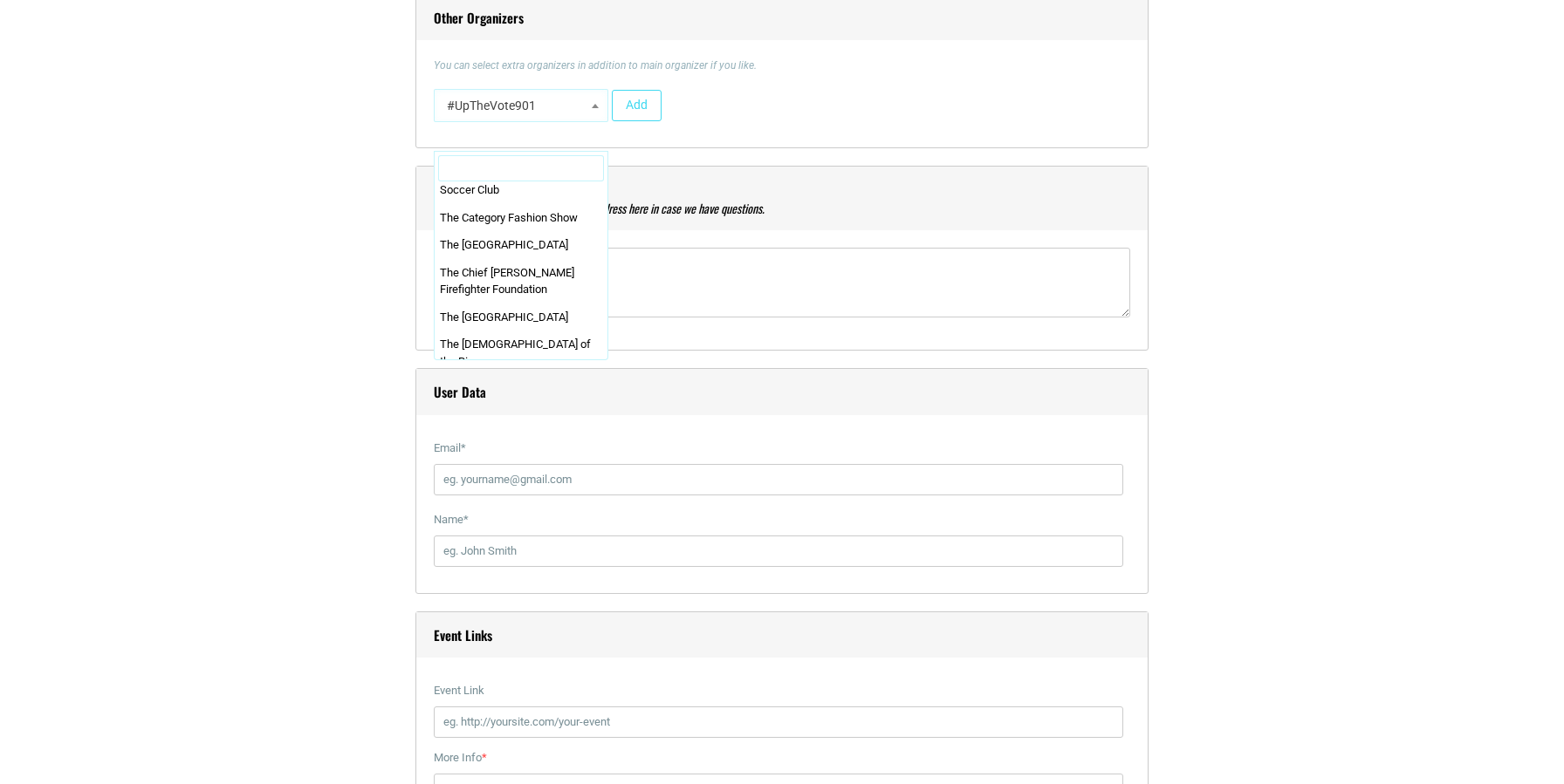
scroll to position [0, 0]
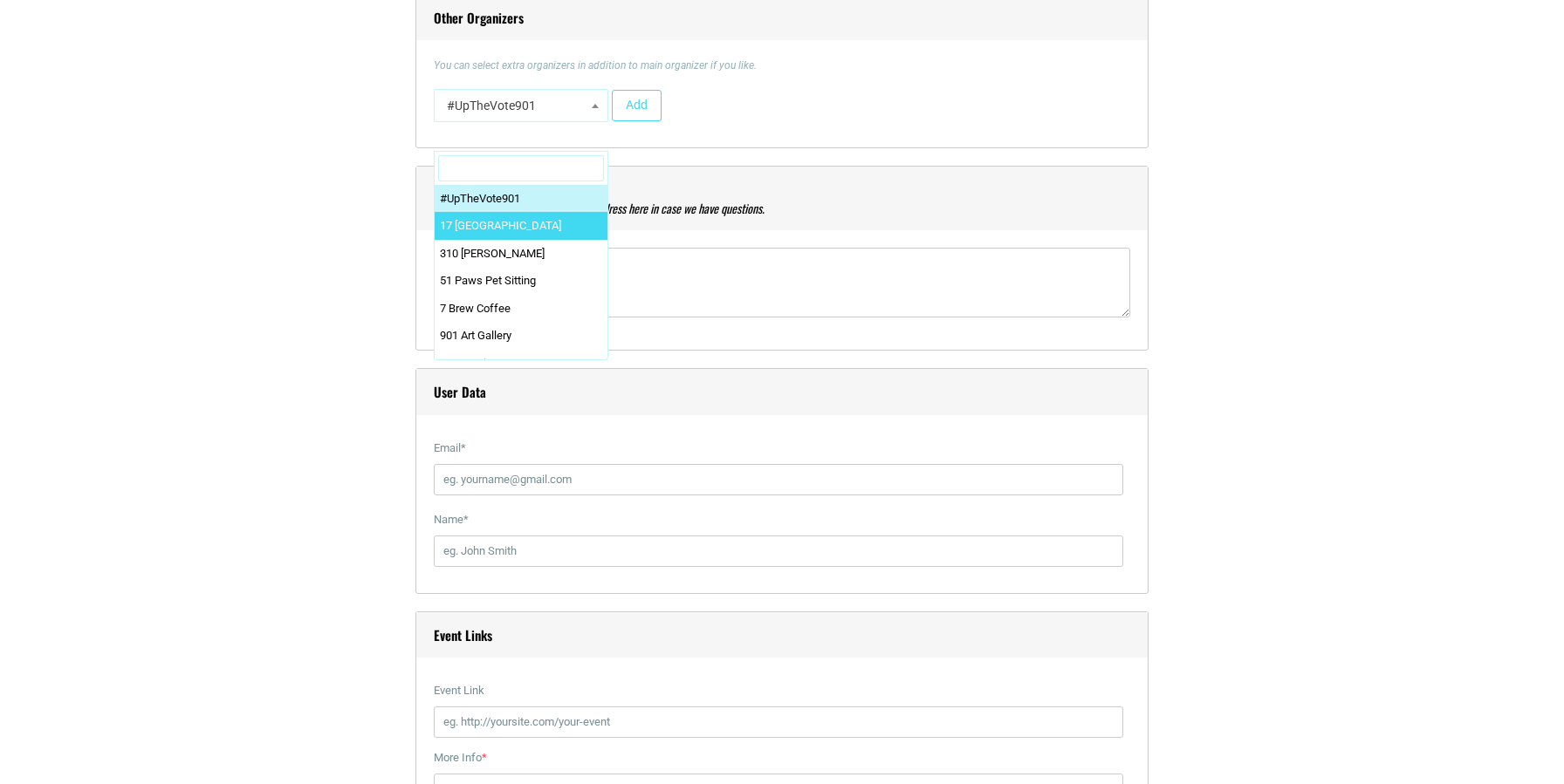
click at [470, 160] on input "Search" at bounding box center [521, 168] width 166 height 27
click at [786, 130] on div "#UpTheVote901 17 [GEOGRAPHIC_DATA] 310 [PERSON_NAME] 51 Paws Pet Sitting 7 Brew…" at bounding box center [782, 109] width 696 height 41
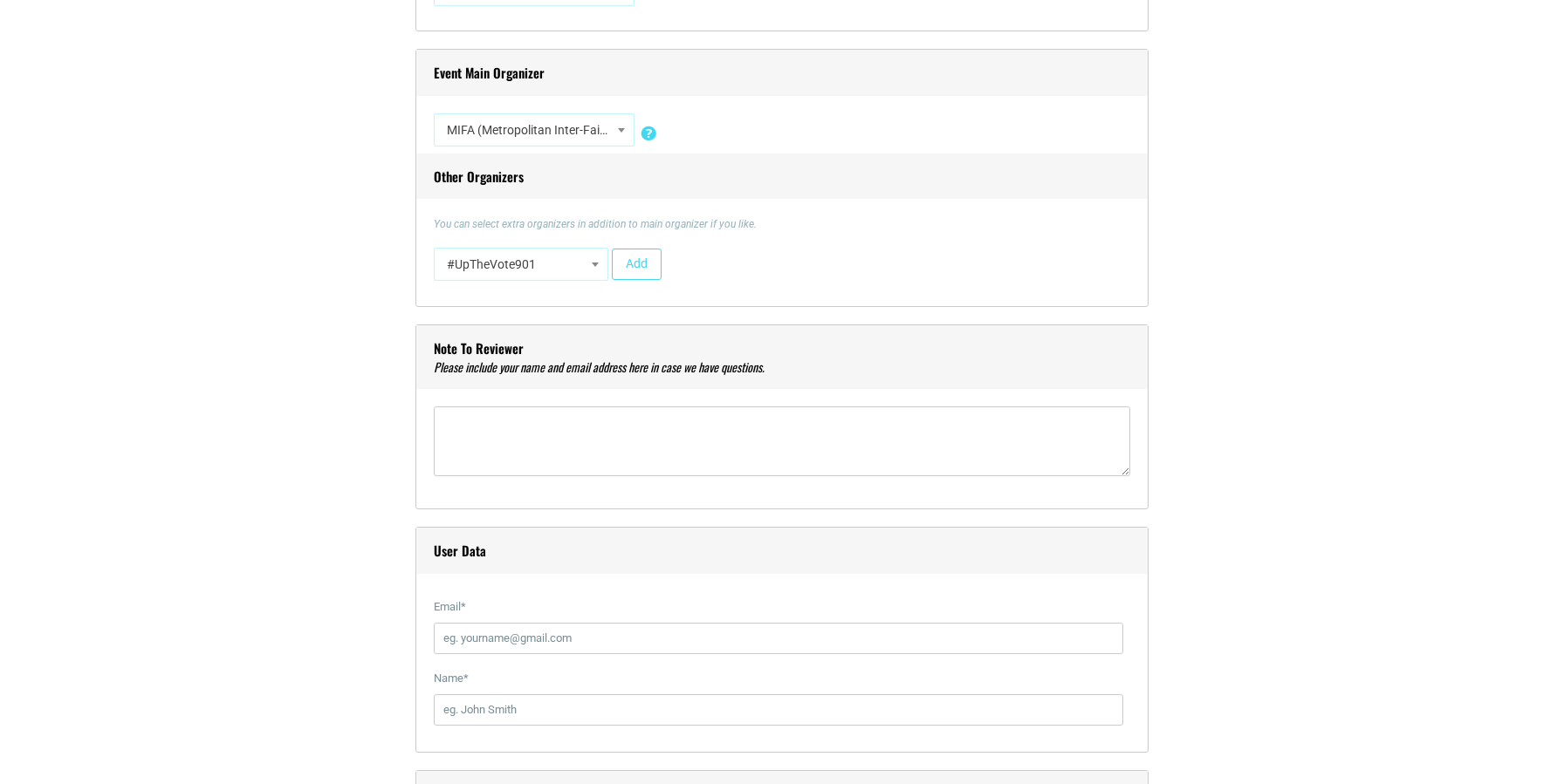
scroll to position [1570, 0]
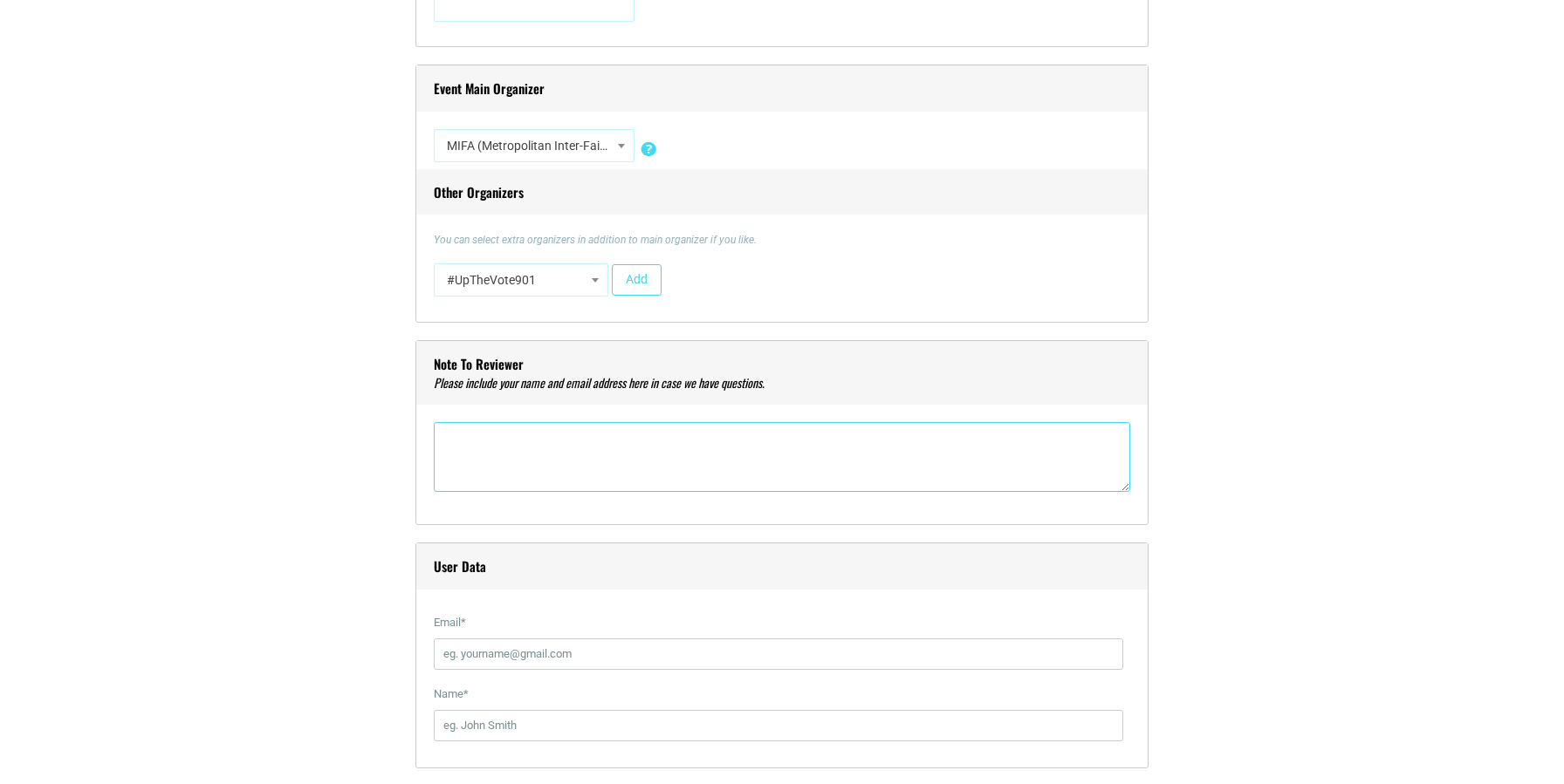
click at [495, 446] on textarea"] at bounding box center [782, 457] width 696 height 70
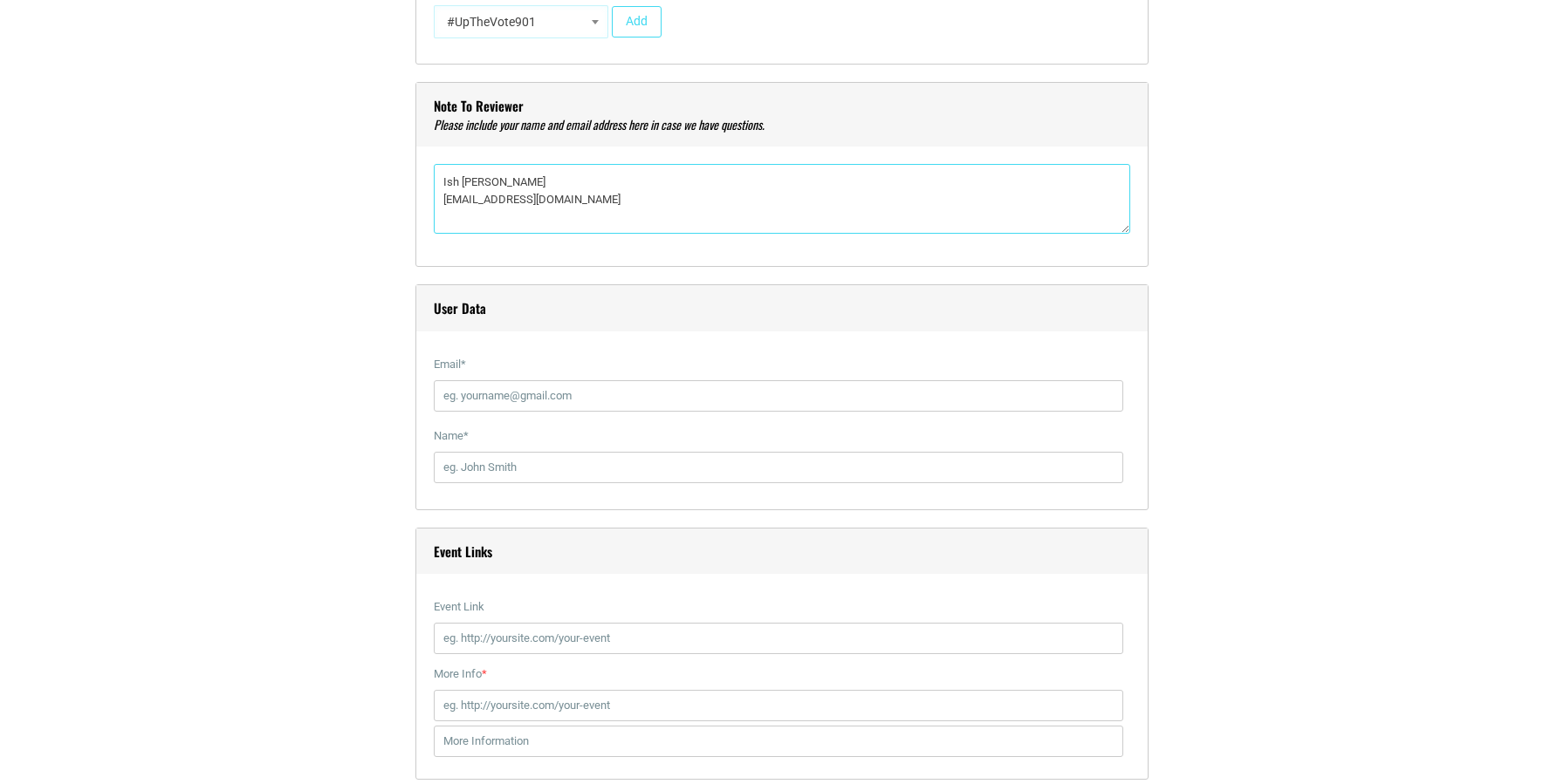
scroll to position [1832, 0]
type textarea"] "Ish [PERSON_NAME] [EMAIL_ADDRESS][DOMAIN_NAME]"
click at [641, 398] on input "Email *" at bounding box center [779, 392] width 690 height 31
type input "[EMAIL_ADDRESS][DOMAIN_NAME]"
type input "Istvan "Ish" [PERSON_NAME]"
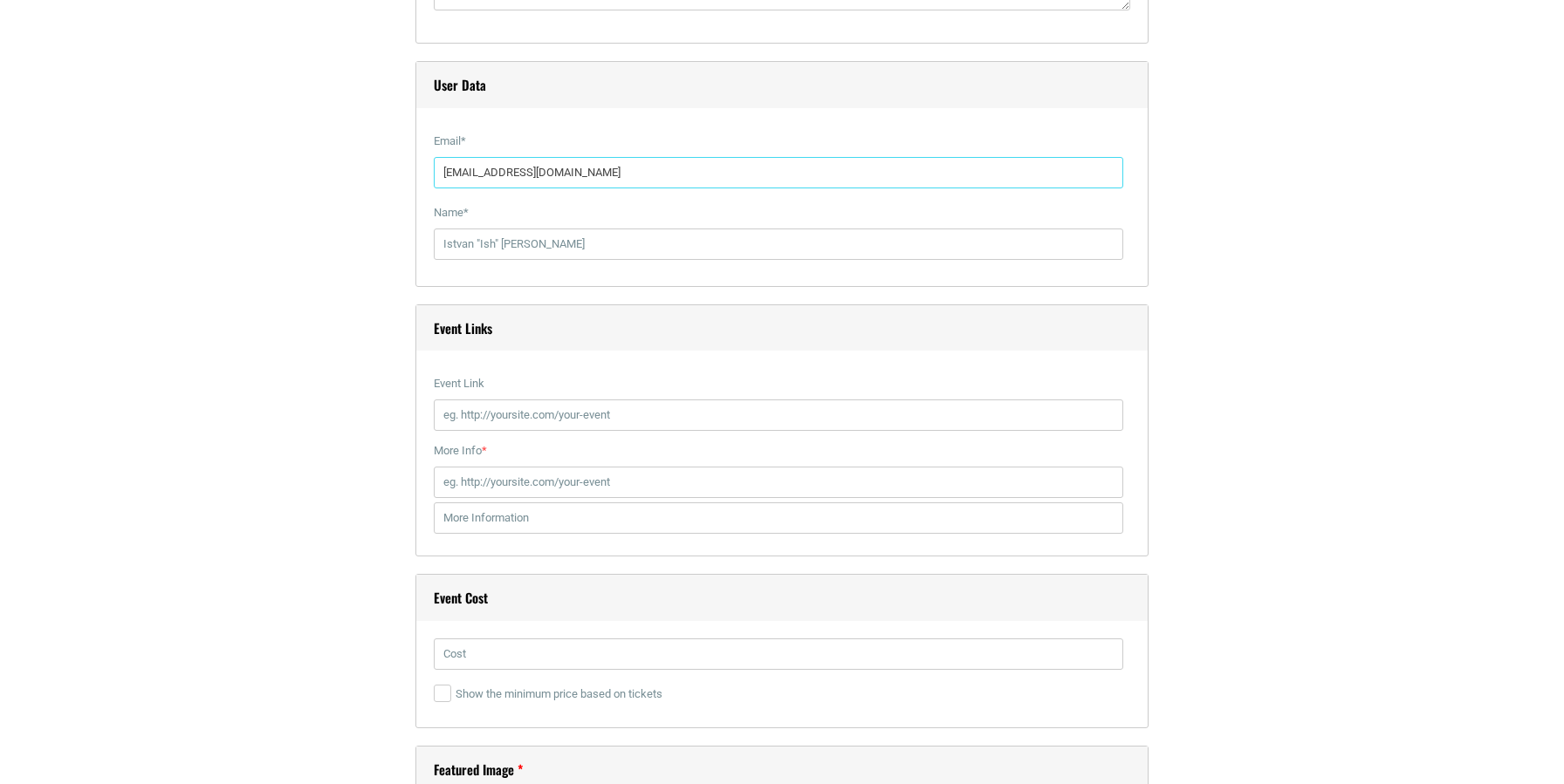
scroll to position [2093, 0]
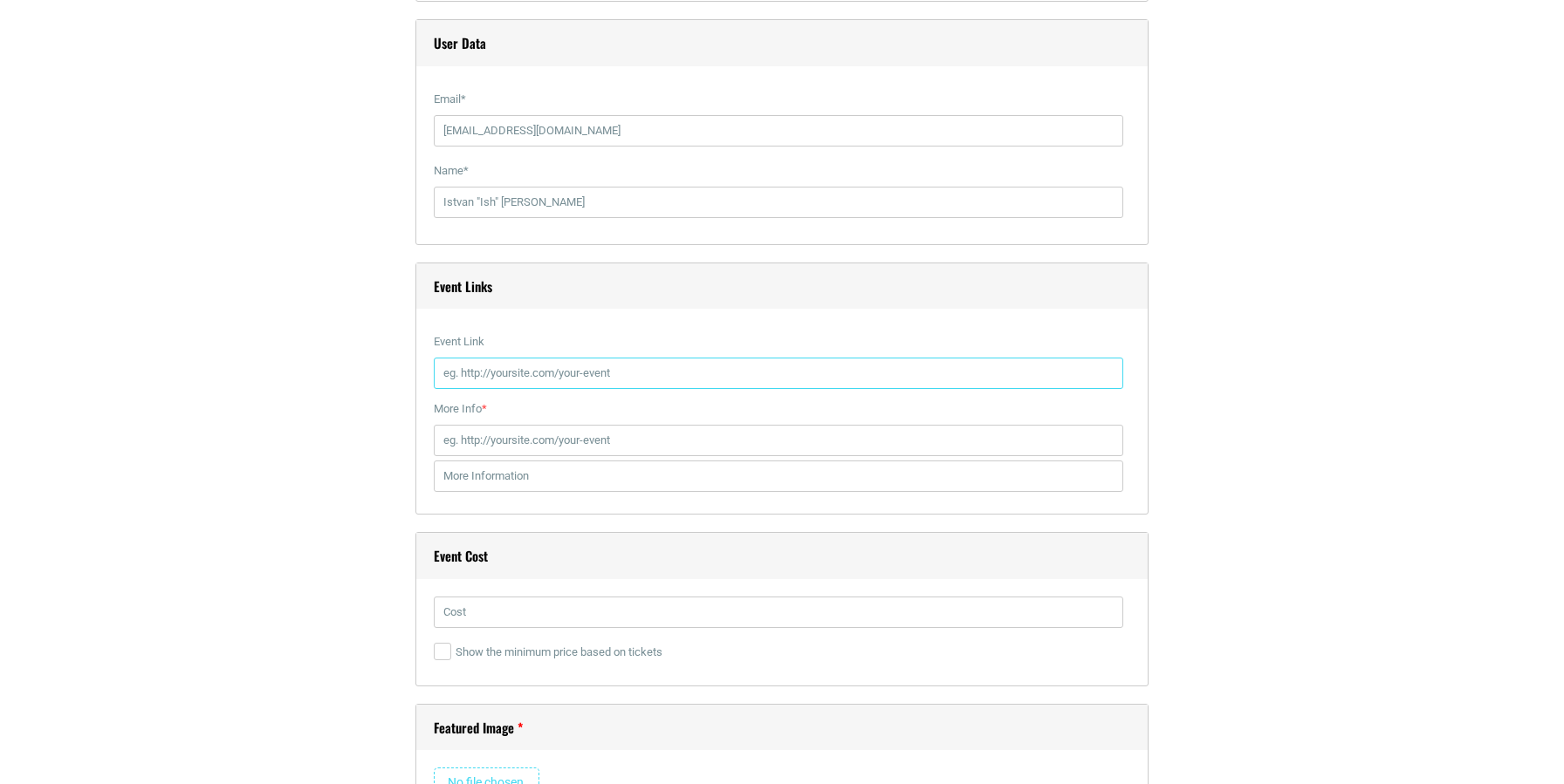
click at [524, 372] on input "Event Link" at bounding box center [779, 373] width 690 height 31
paste input "[URL][DOMAIN_NAME]"
type input "[URL][DOMAIN_NAME]"
click at [636, 450] on input "More Info *" at bounding box center [779, 440] width 690 height 31
type input "[URL][DOMAIN_NAME]"
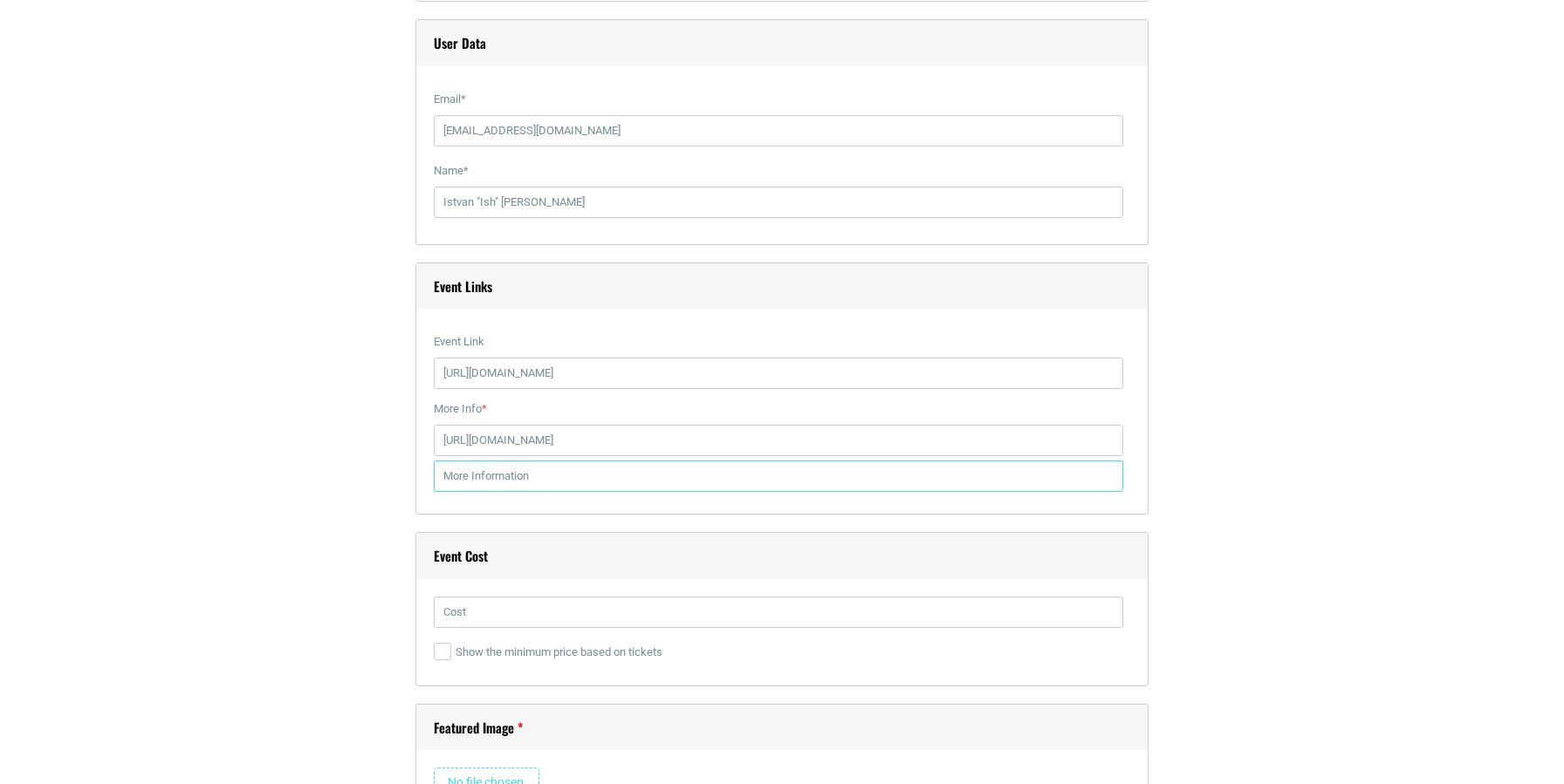
click at [583, 483] on input "text" at bounding box center [779, 476] width 690 height 31
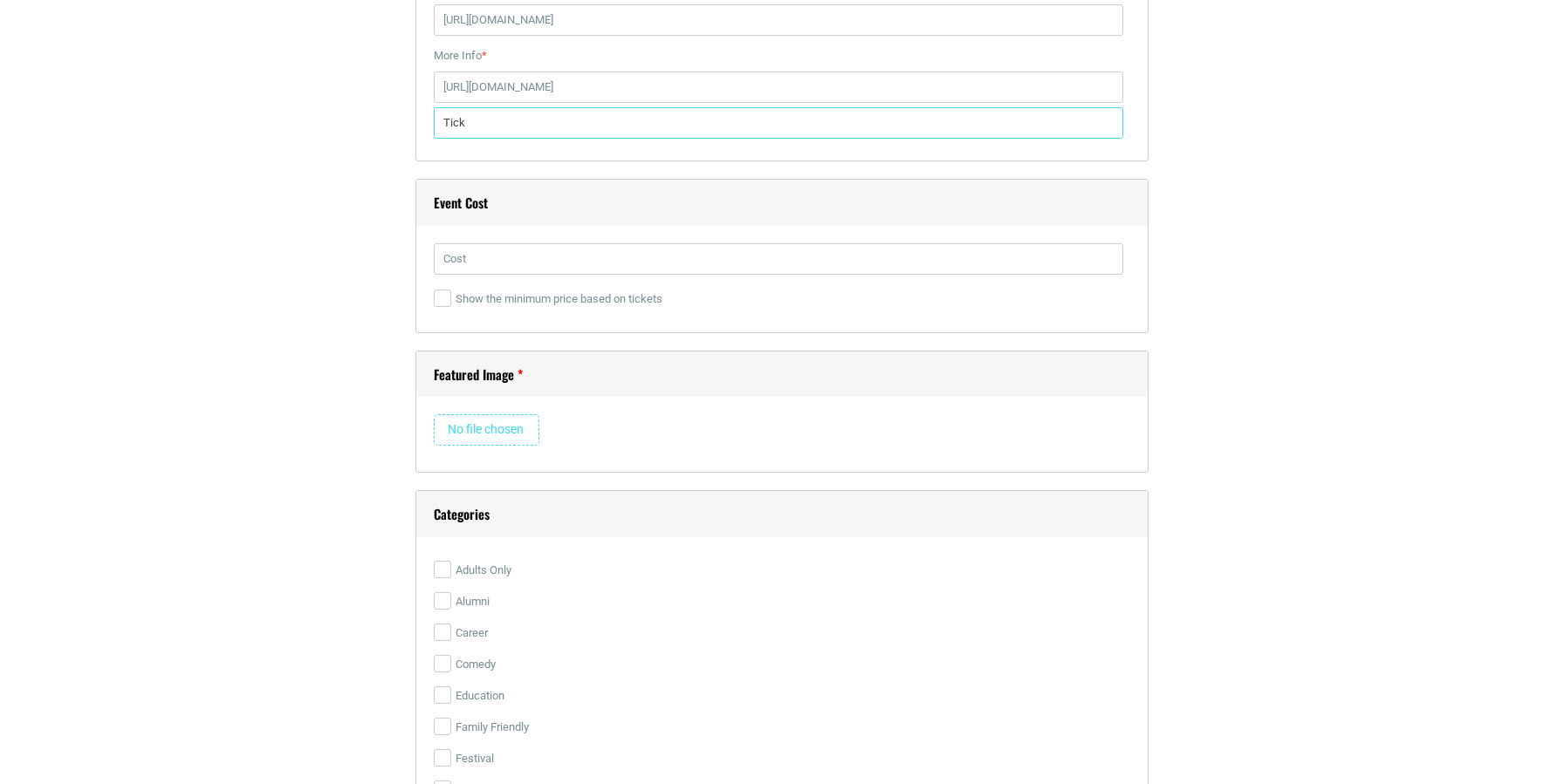
scroll to position [2443, 0]
type input "Tick"
click at [478, 265] on input "text" at bounding box center [779, 263] width 690 height 31
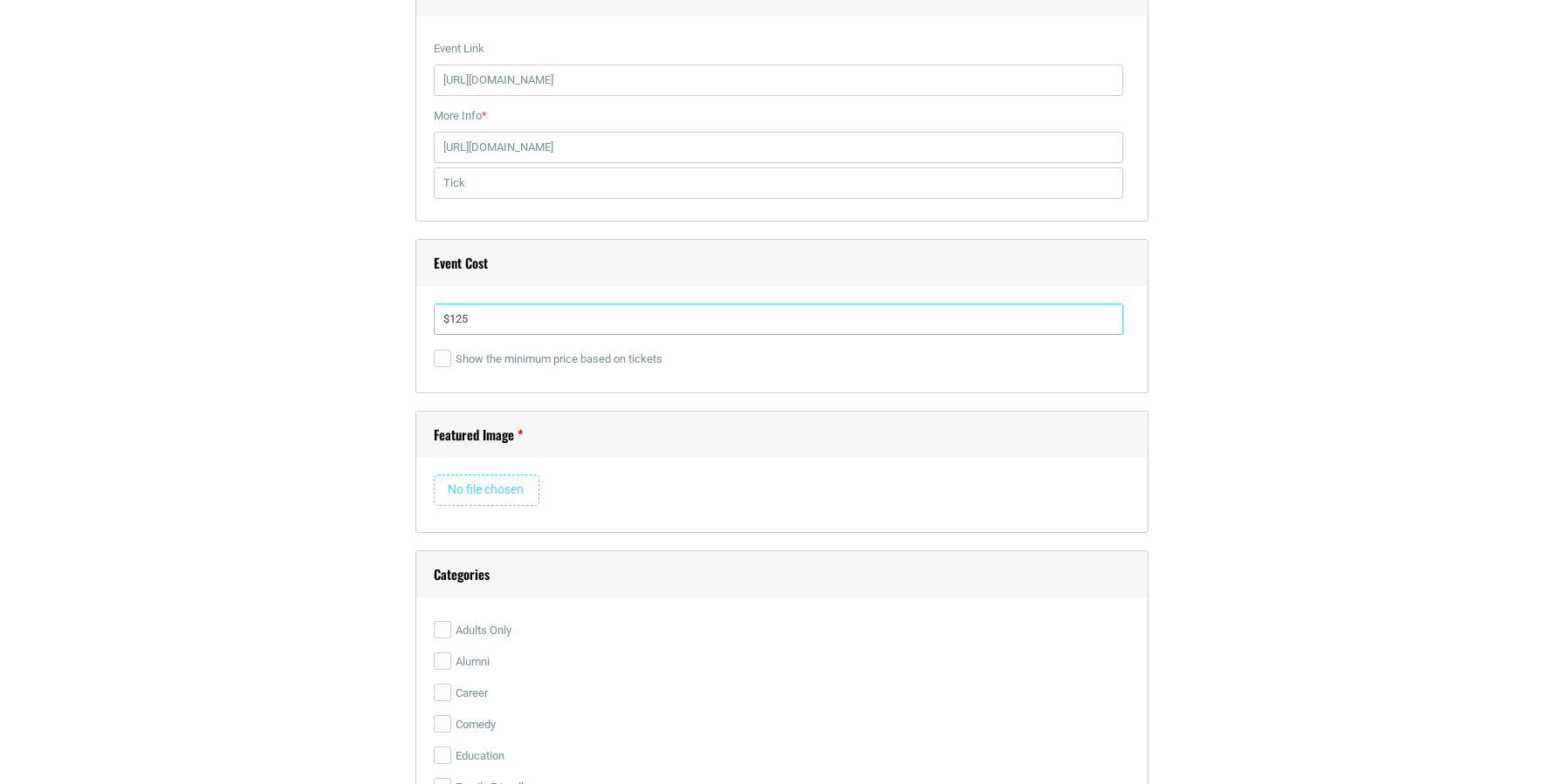
scroll to position [2356, 0]
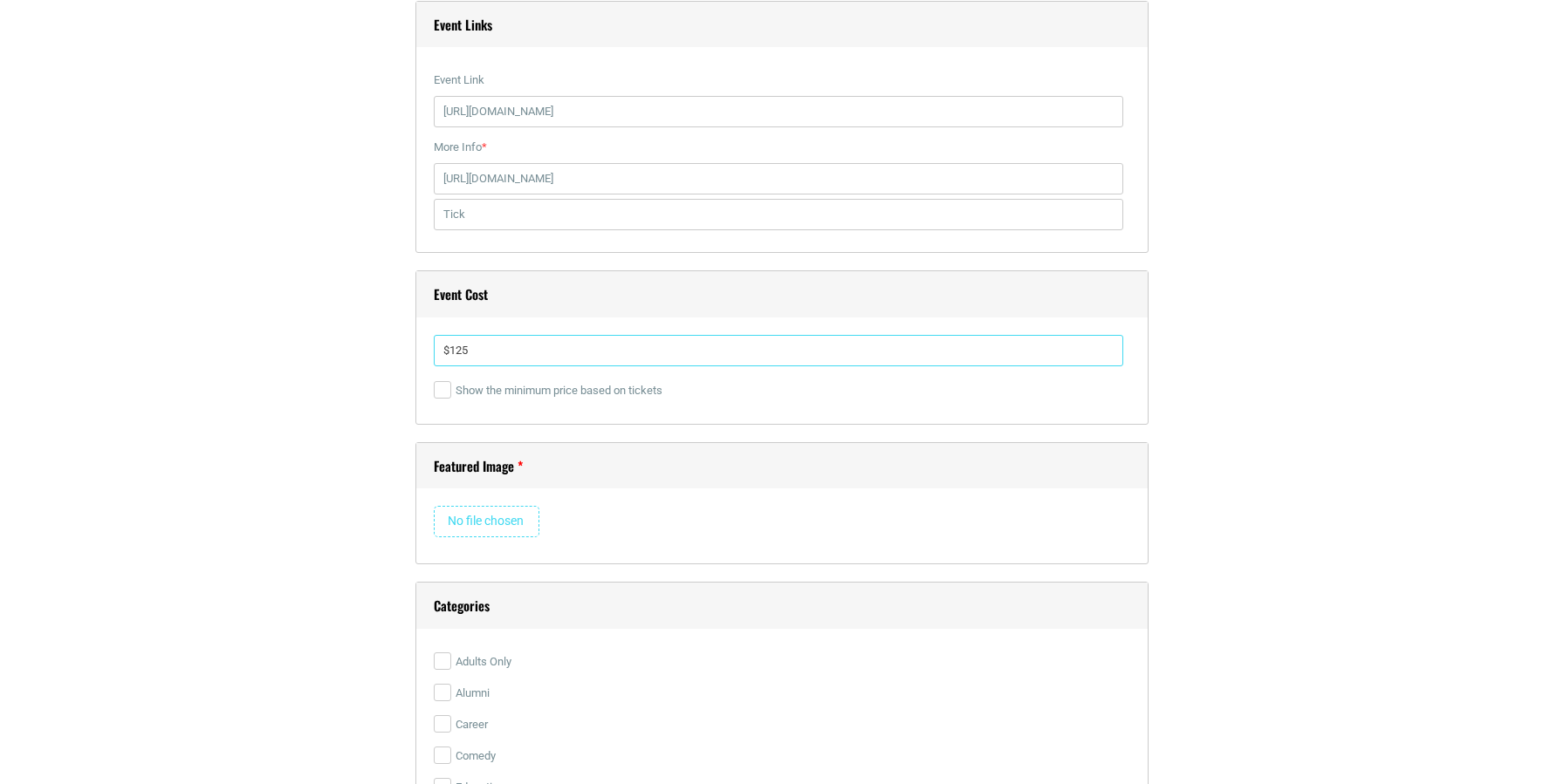
type input "$125"
click at [546, 223] on input "Tick" at bounding box center [779, 215] width 690 height 31
paste input "[URL][DOMAIN_NAME]"
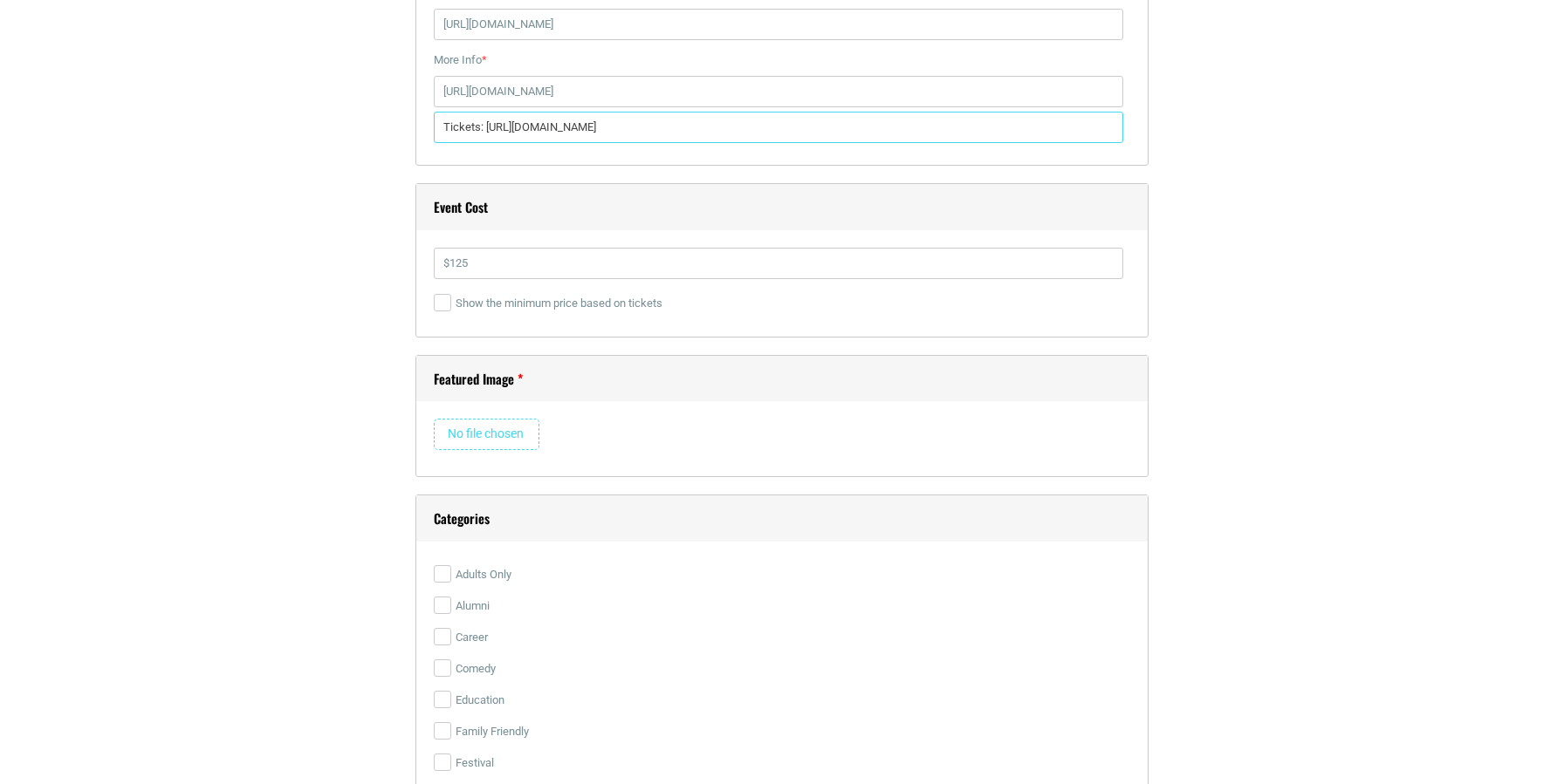
type input "Tickets: [URL][DOMAIN_NAME]"
click at [496, 432] on input "file" at bounding box center [486, 435] width 105 height 31
type input "C:\fakepath\Our City Our Story.jpeg"
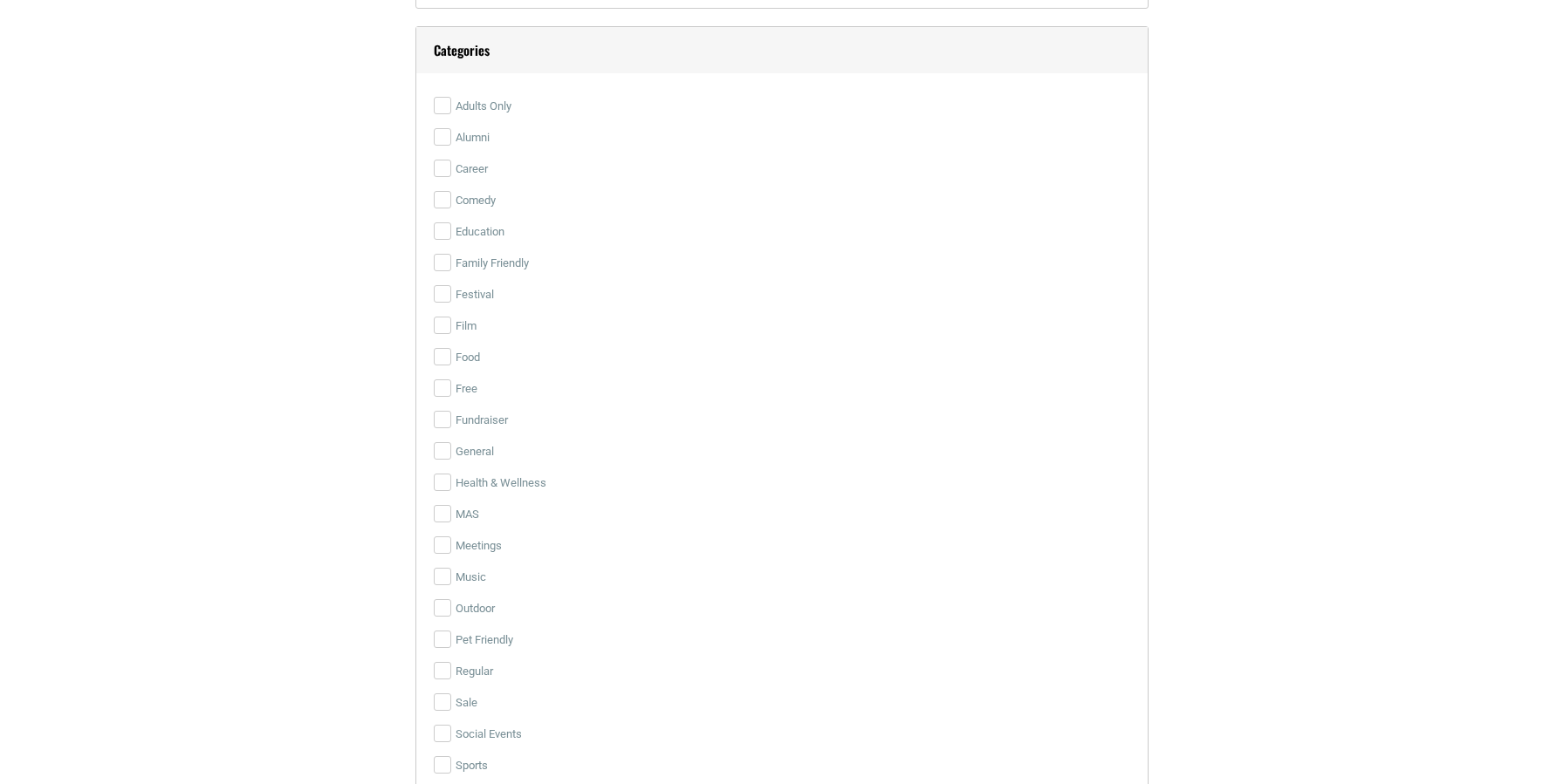
scroll to position [3315, 0]
click at [439, 349] on input "Food" at bounding box center [442, 350] width 17 height 17
checkbox input "true"
click at [438, 417] on input "Fundraiser" at bounding box center [442, 413] width 17 height 17
checkbox input "true"
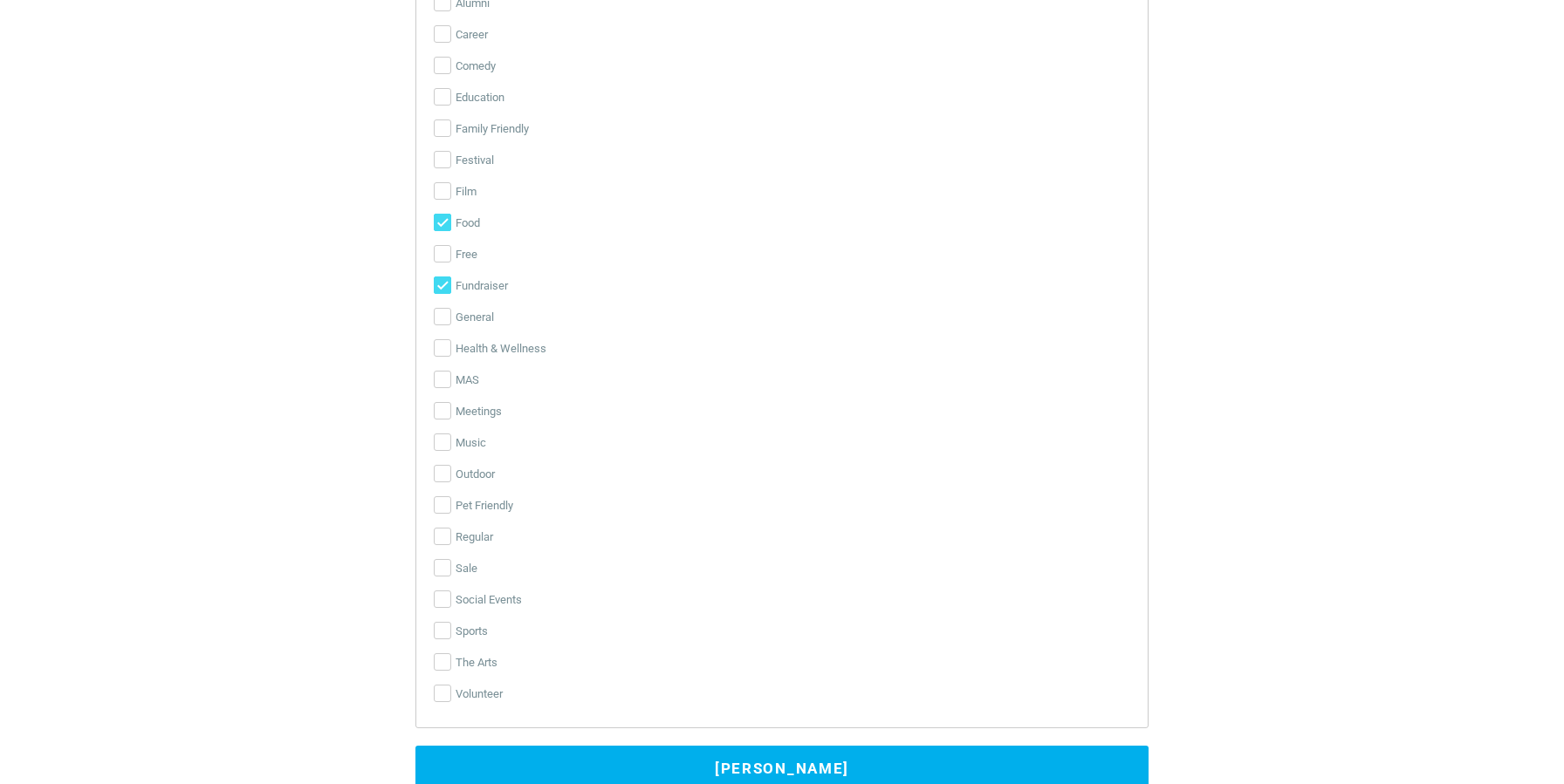
scroll to position [3489, 0]
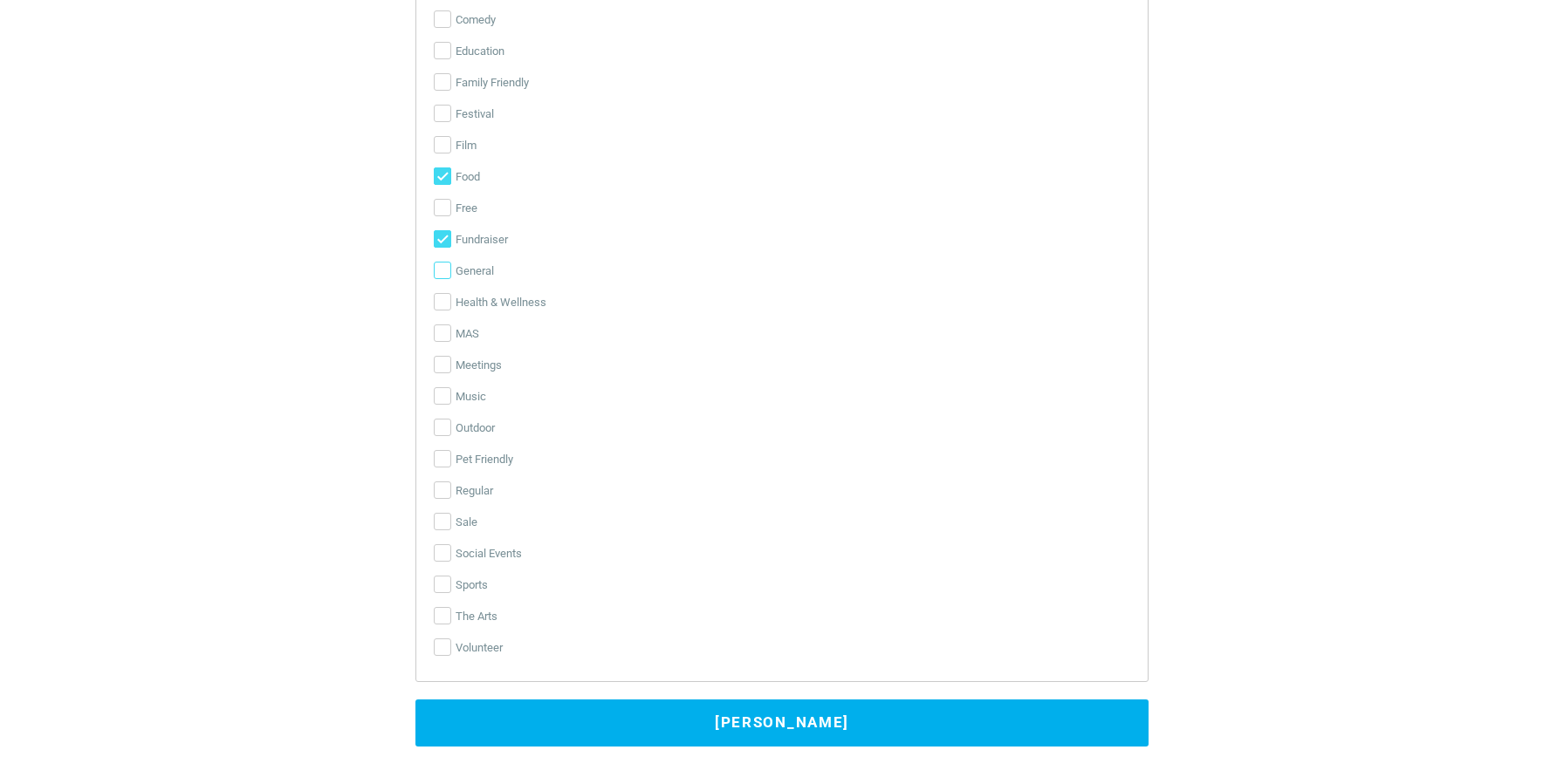
click at [440, 274] on input "General" at bounding box center [442, 270] width 17 height 17
checkbox input "true"
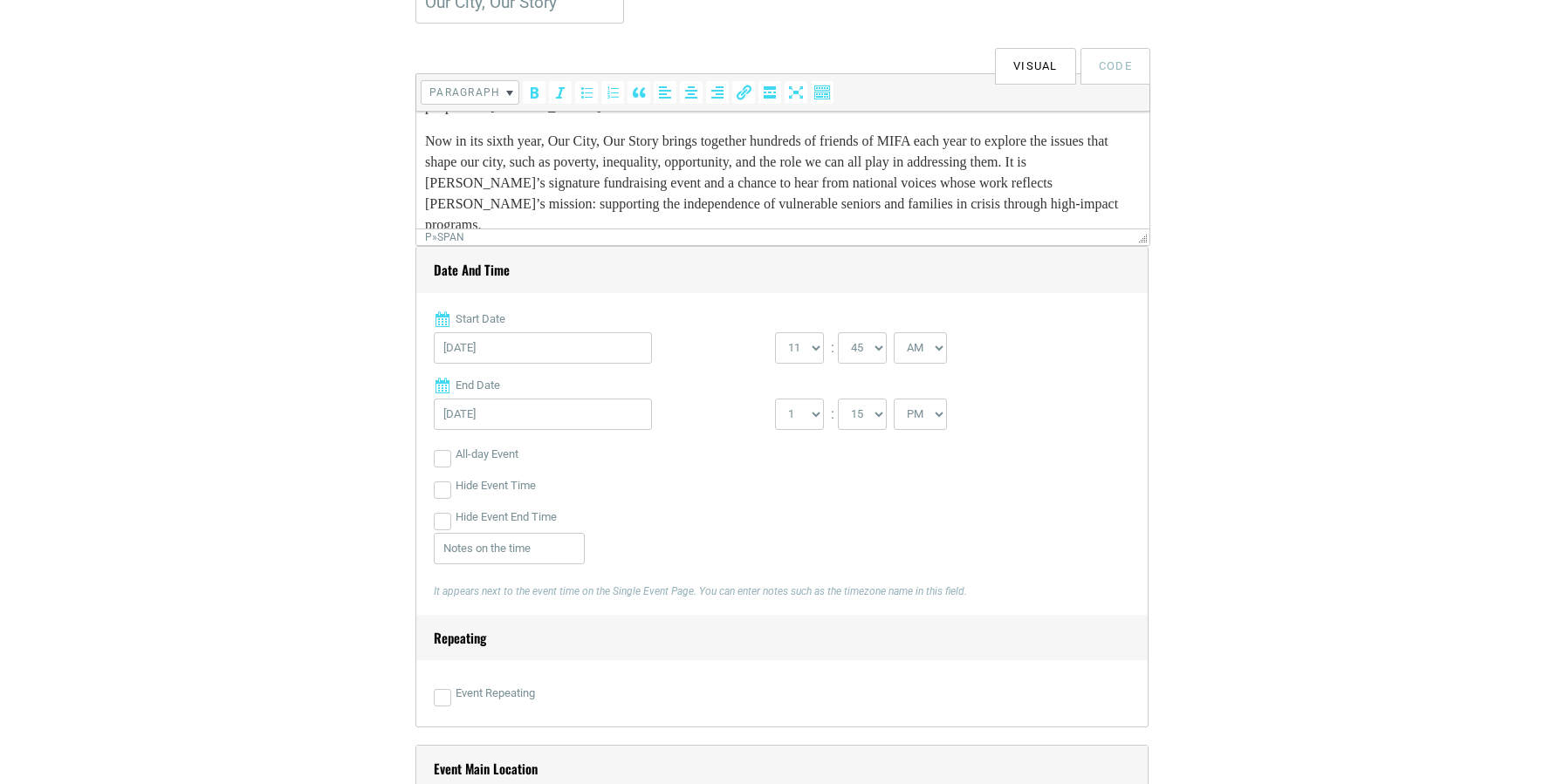
scroll to position [521, 0]
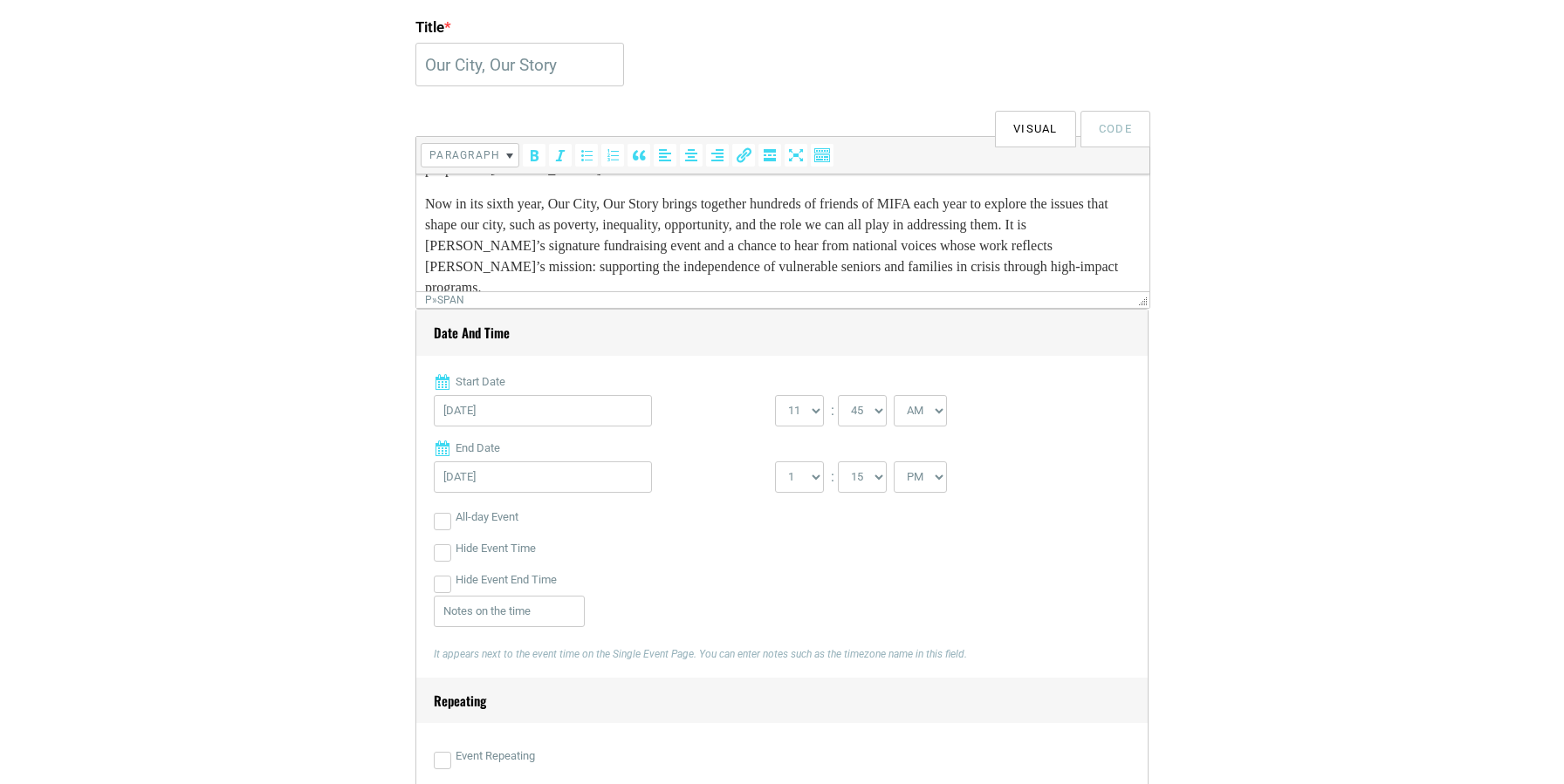
click at [492, 269] on p "Now in its sixth year, Our City, Our Story brings together hundreds of friends …" at bounding box center [782, 246] width 715 height 105
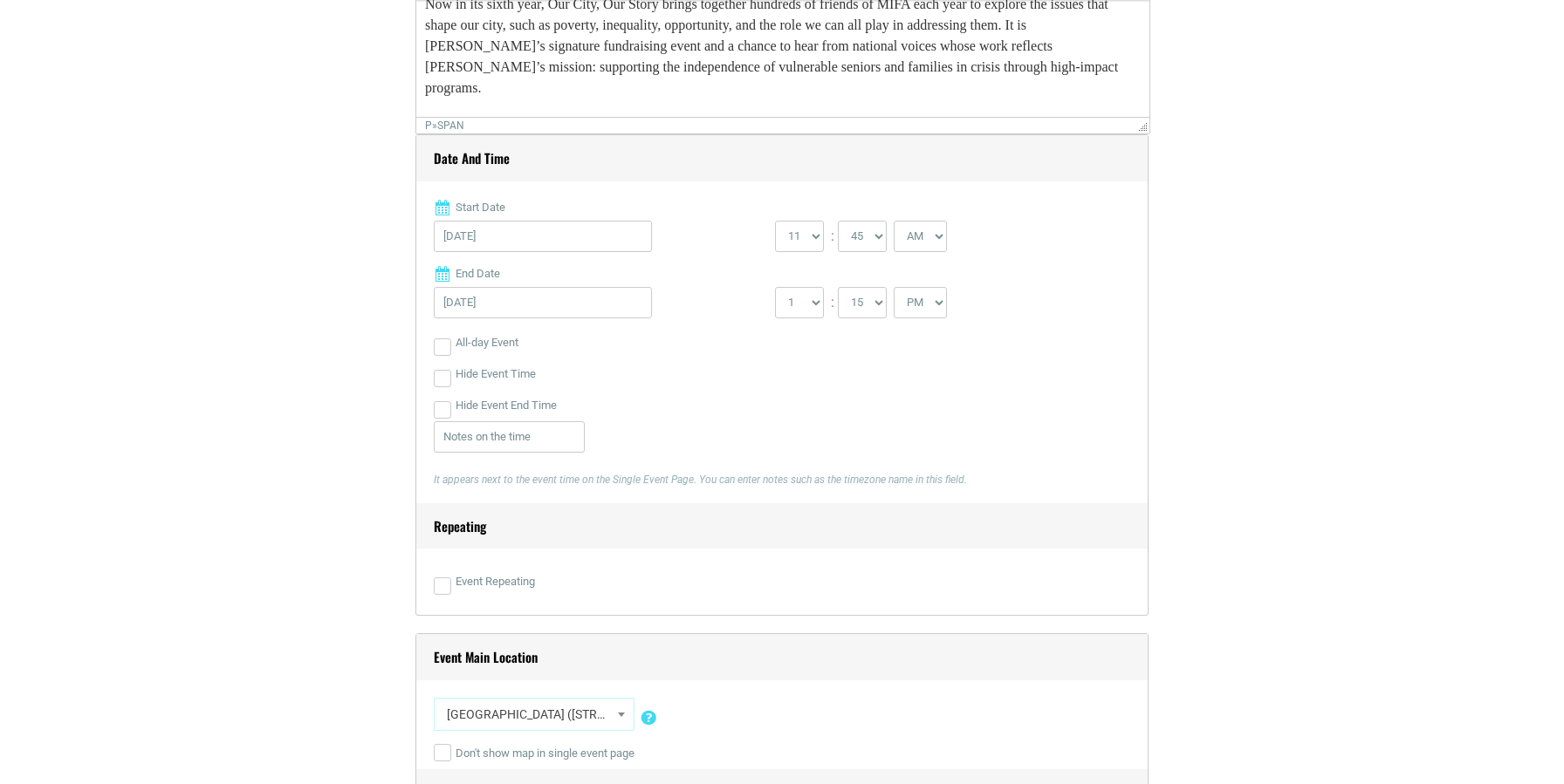
scroll to position [190, 0]
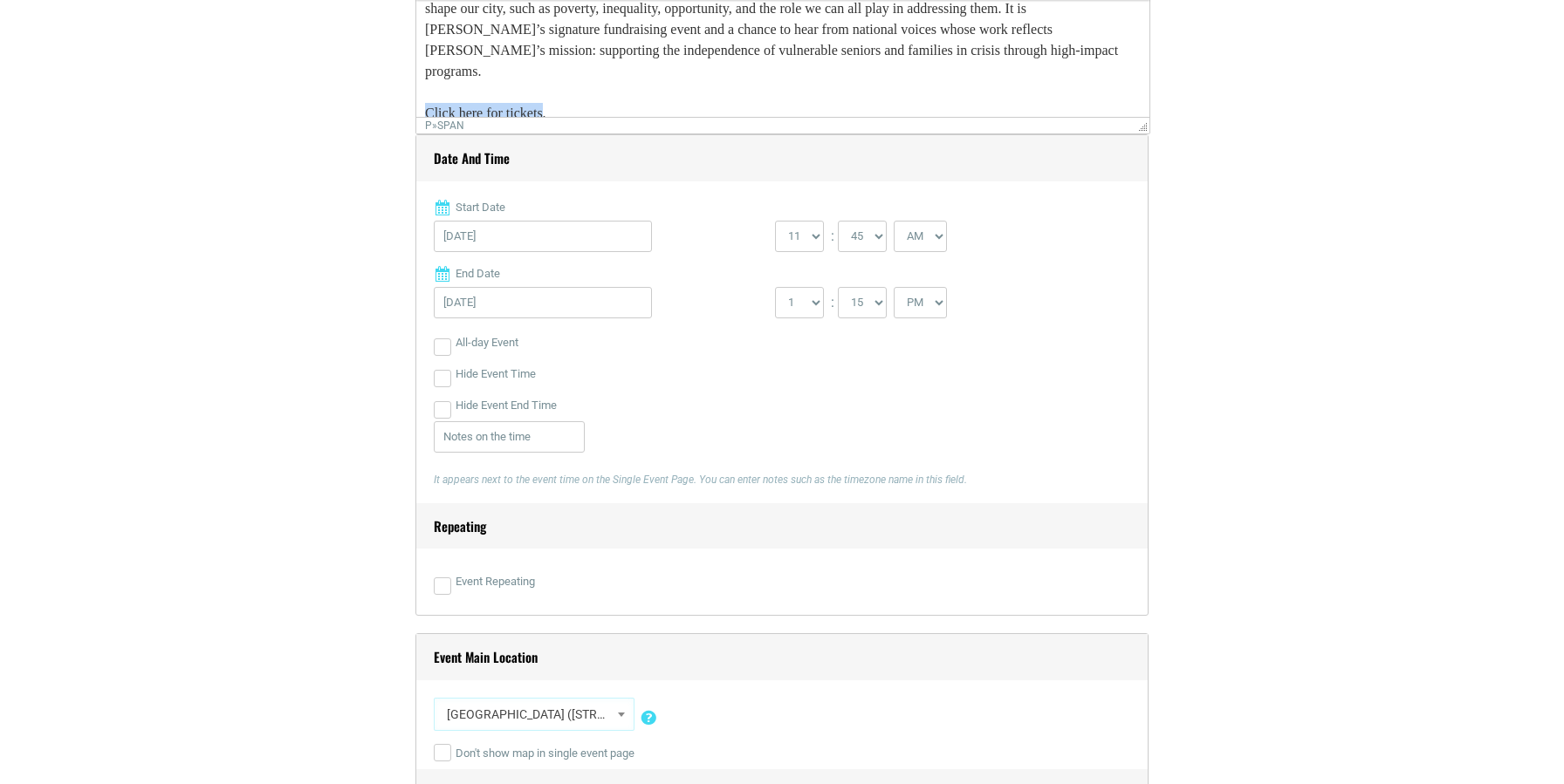
drag, startPoint x: 552, startPoint y: 108, endPoint x: 427, endPoint y: 89, distance: 126.4
click at [427, 90] on span "Now in its sixth year, Our City, Our Story brings together hundreds of friends …" at bounding box center [771, 50] width 693 height 140
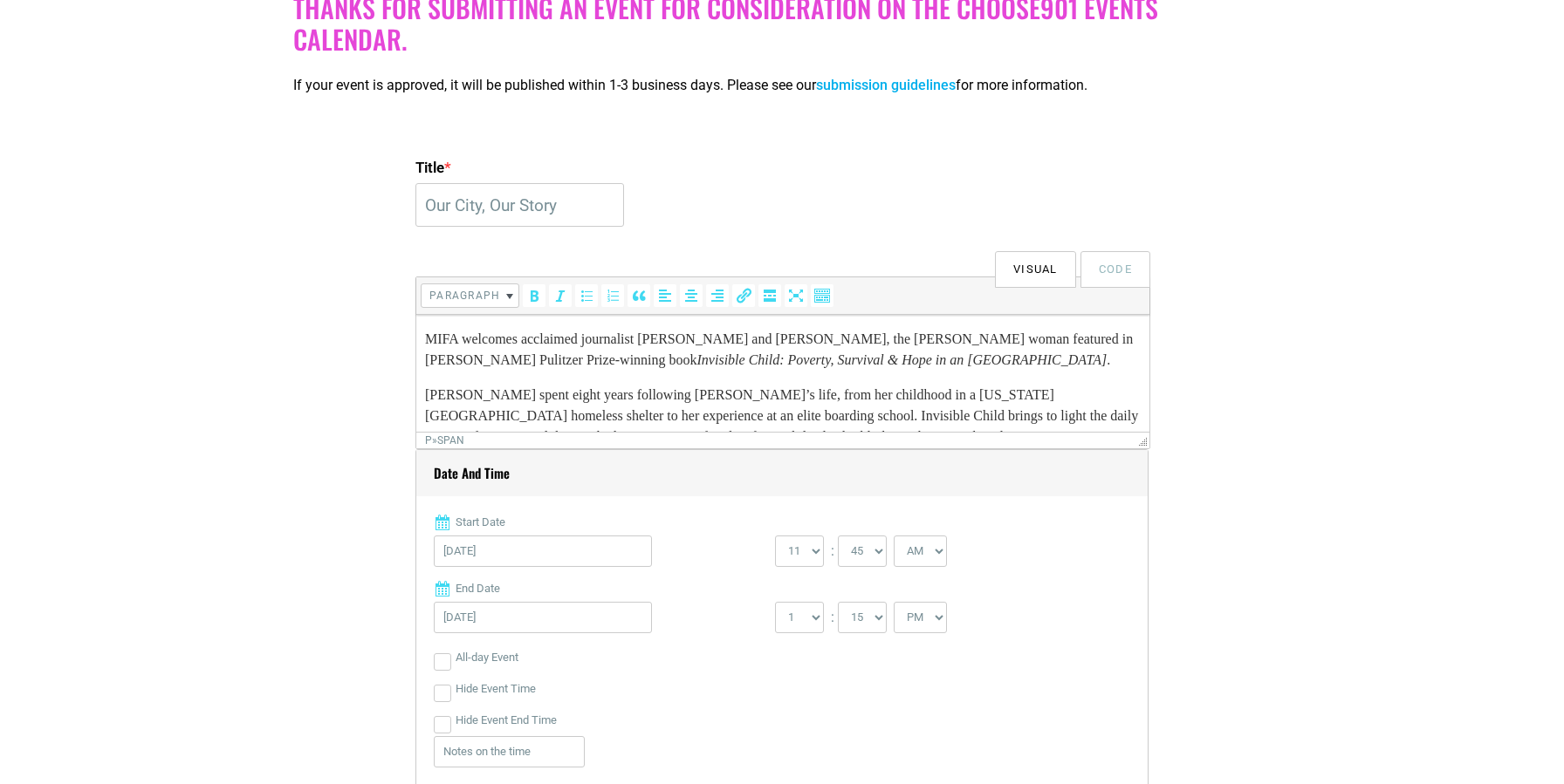
scroll to position [347, 0]
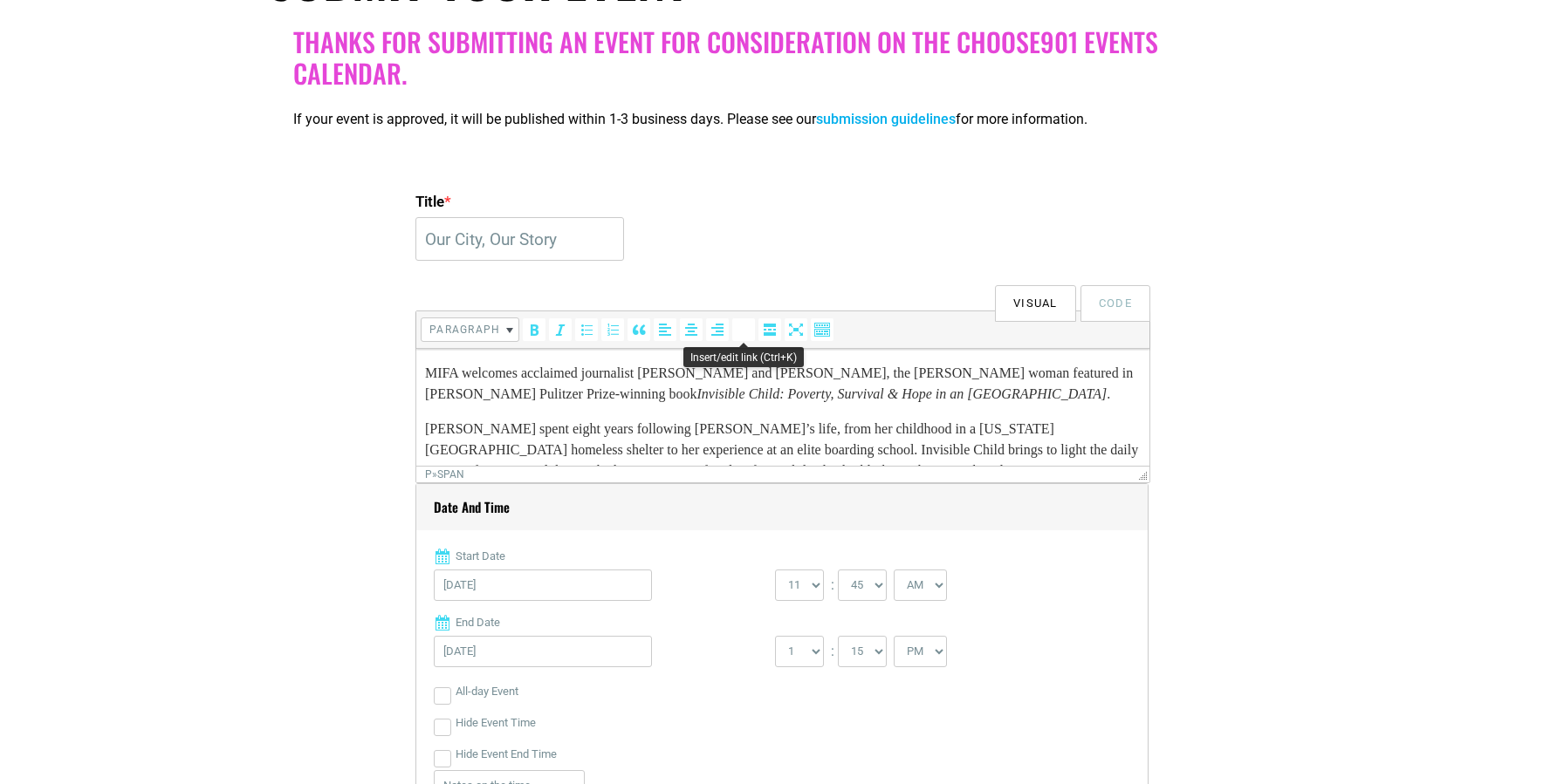
click at [747, 333] on icon "Insert/edit link (Ctrl+K)" at bounding box center [743, 329] width 17 height 17
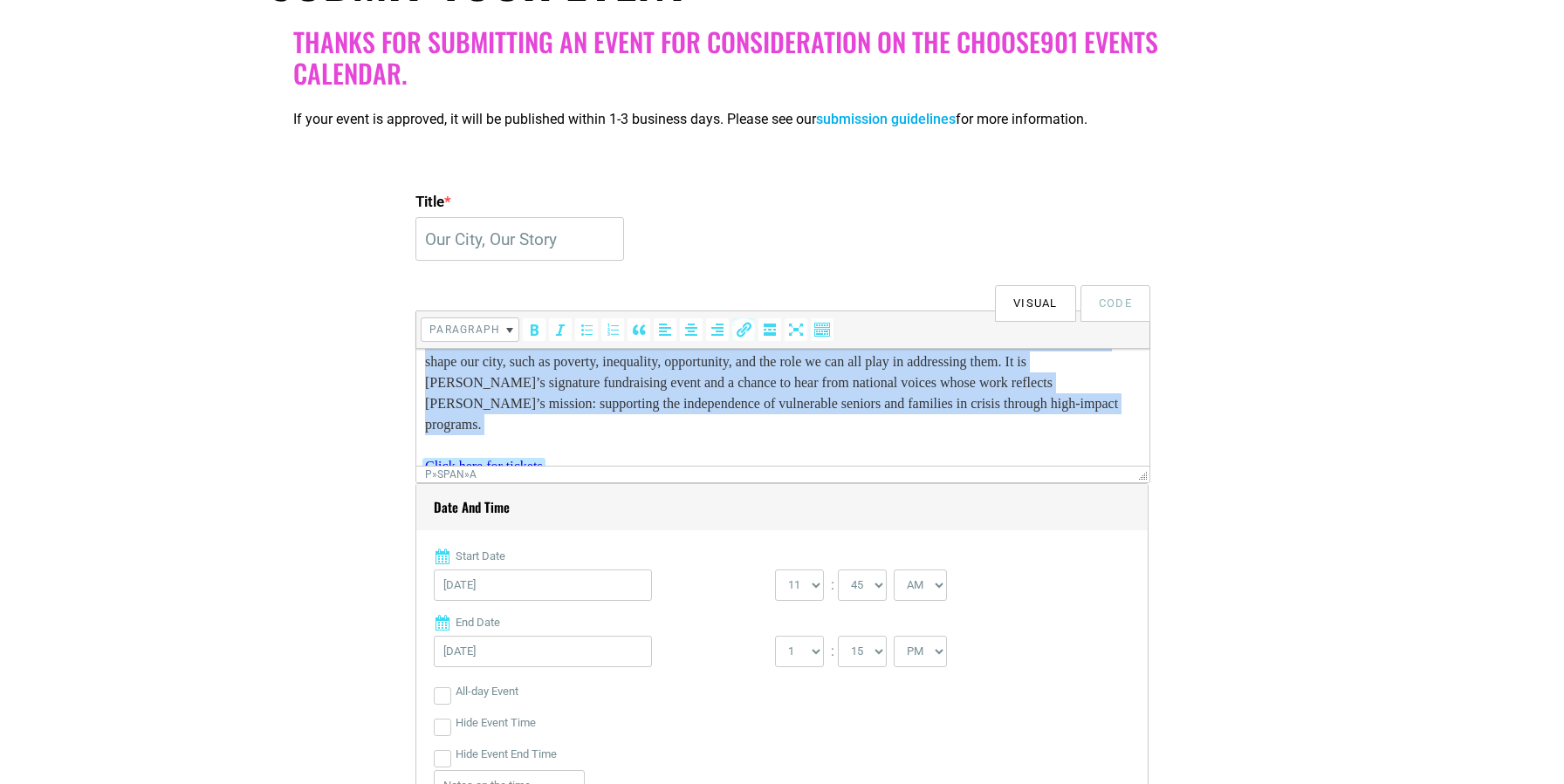
scroll to position [190, 0]
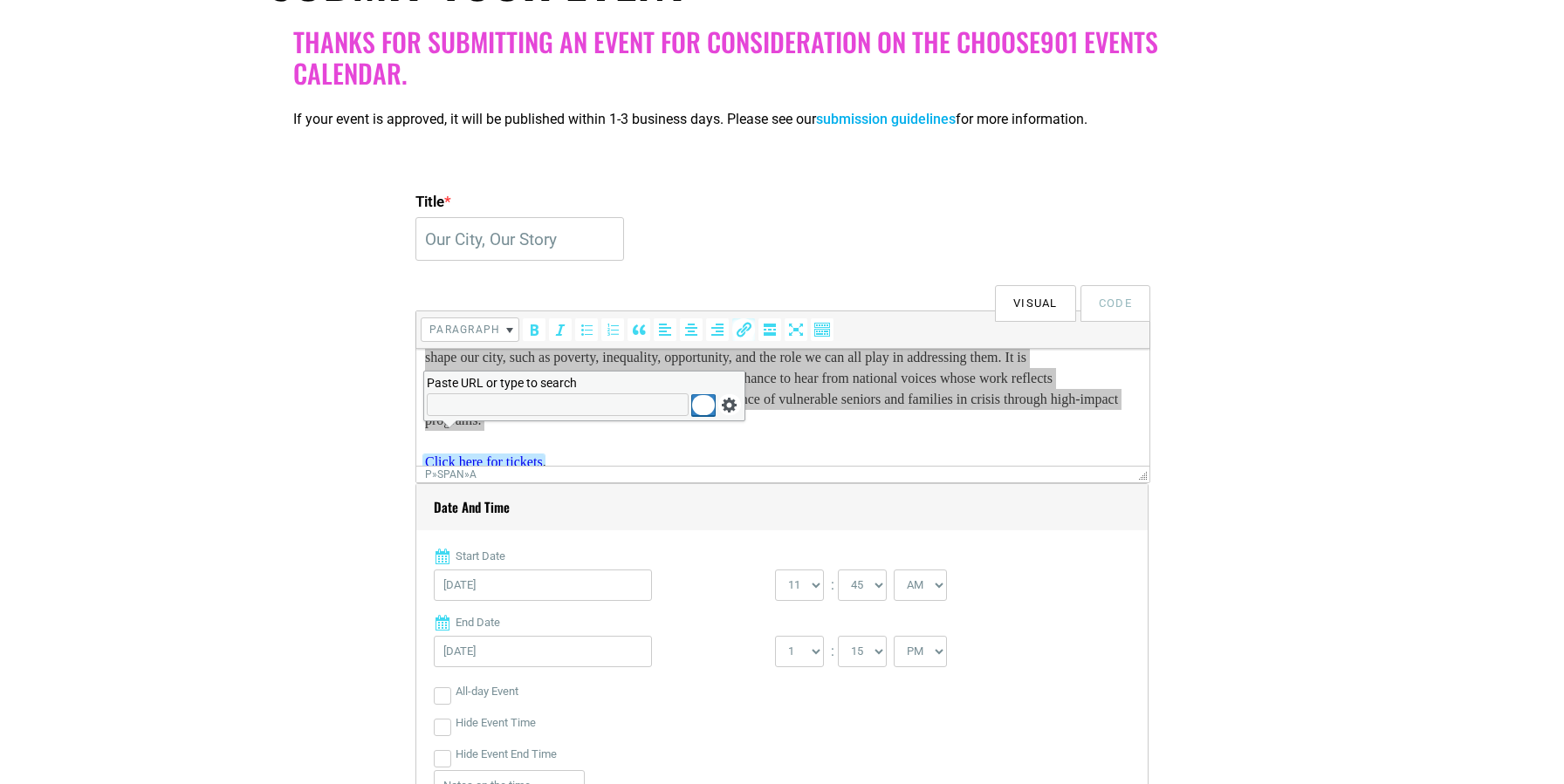
click at [493, 406] on input "Paste URL or type to search" at bounding box center [557, 404] width 261 height 23
paste input "[URL][DOMAIN_NAME]"
type input "[URL][DOMAIN_NAME]"
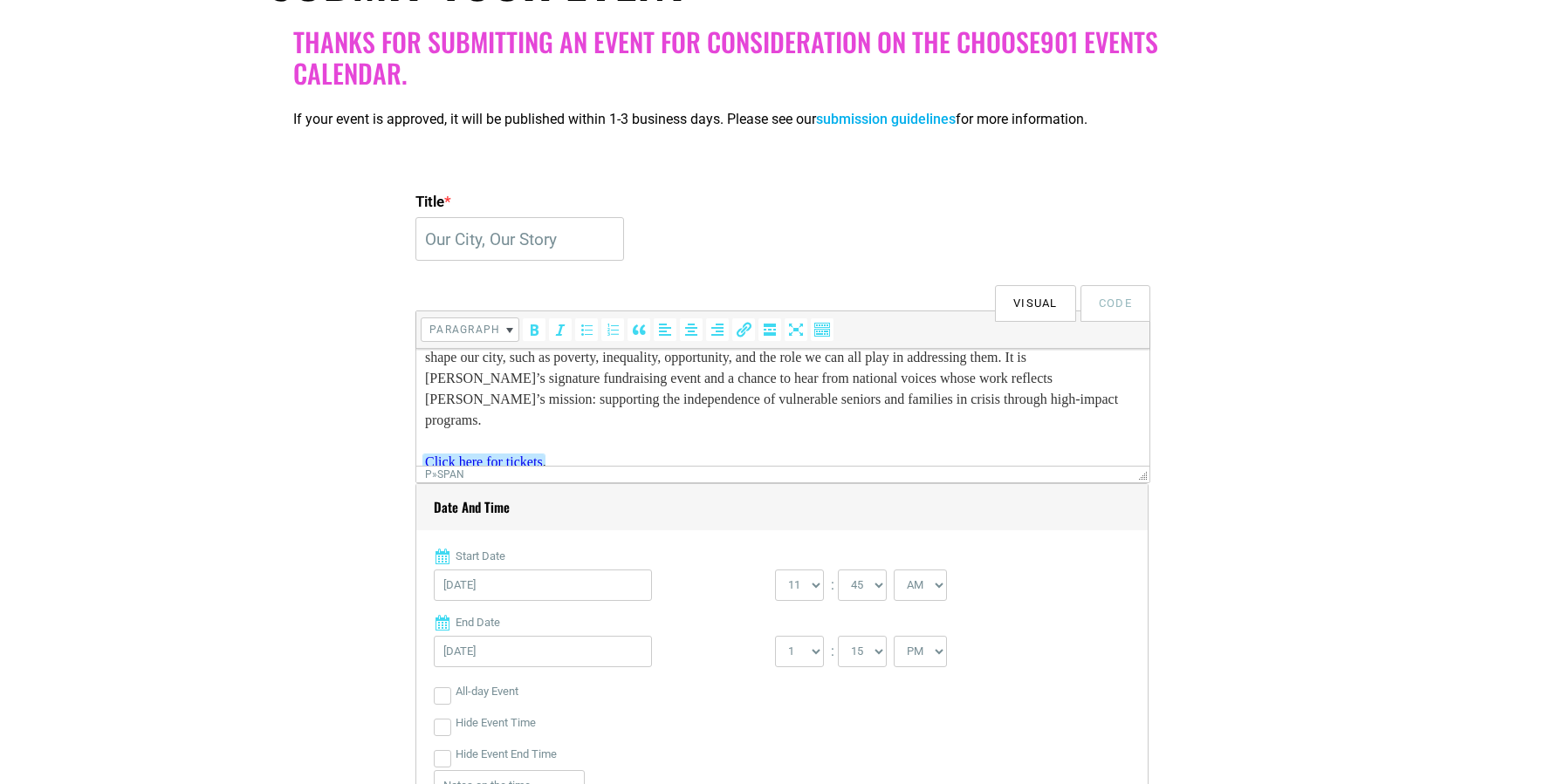
scroll to position [0, 0]
click at [930, 444] on p "Now in its sixth year, Our City, Our Story brings together hundreds of friends …" at bounding box center [782, 400] width 715 height 147
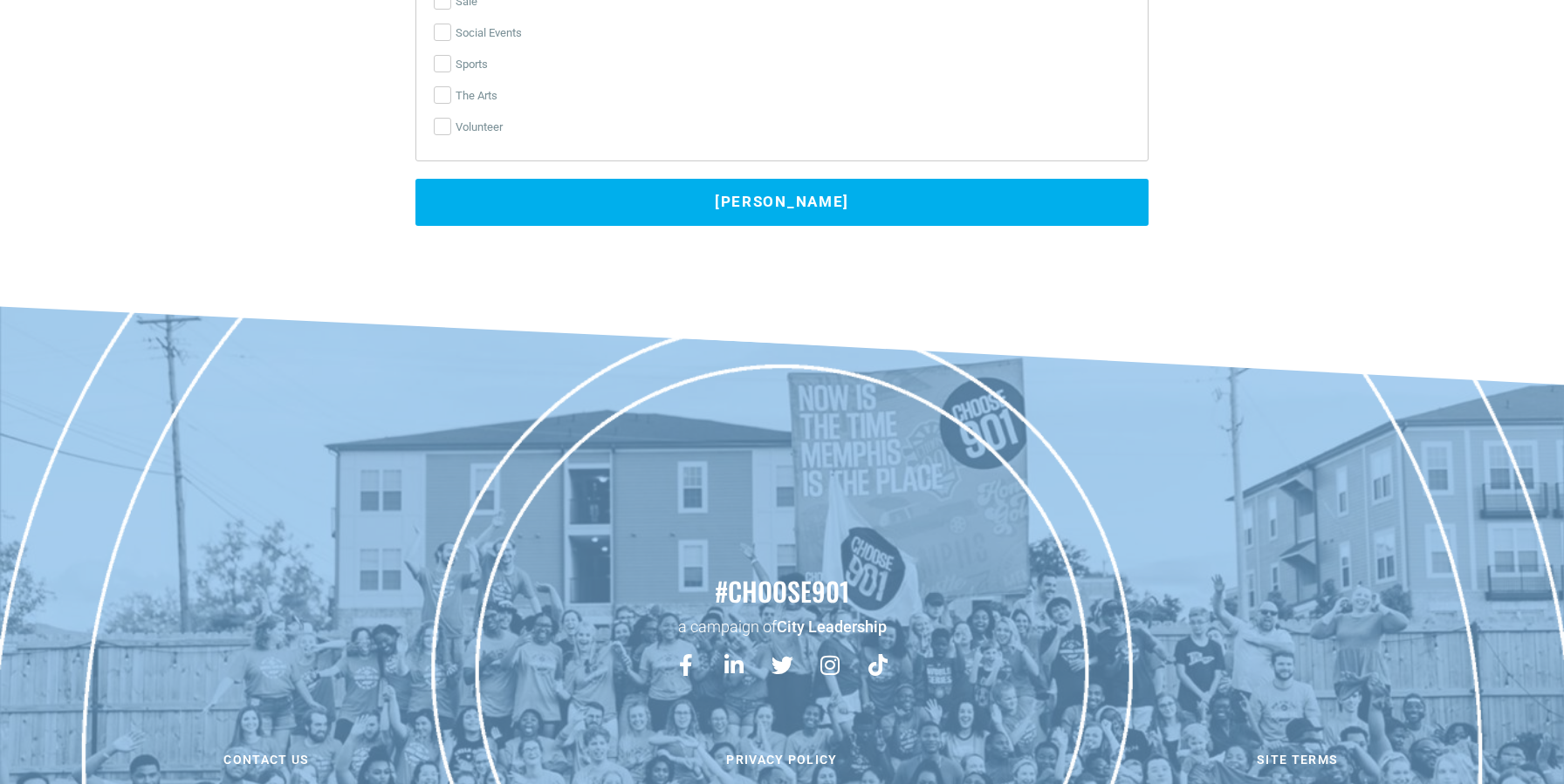
click at [869, 201] on button "[PERSON_NAME]" at bounding box center [782, 202] width 733 height 47
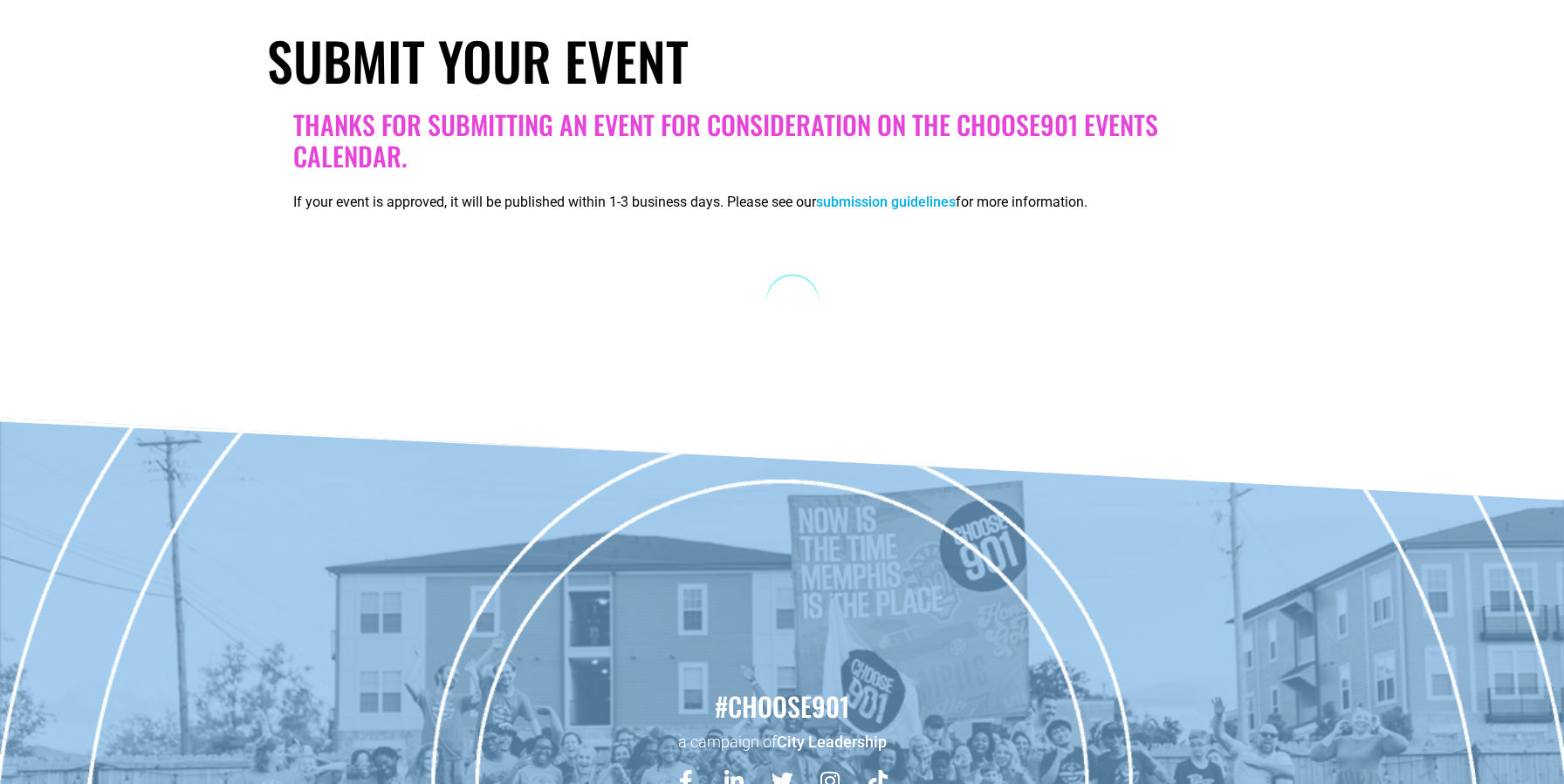
scroll to position [223, 0]
